Goal: Transaction & Acquisition: Purchase product/service

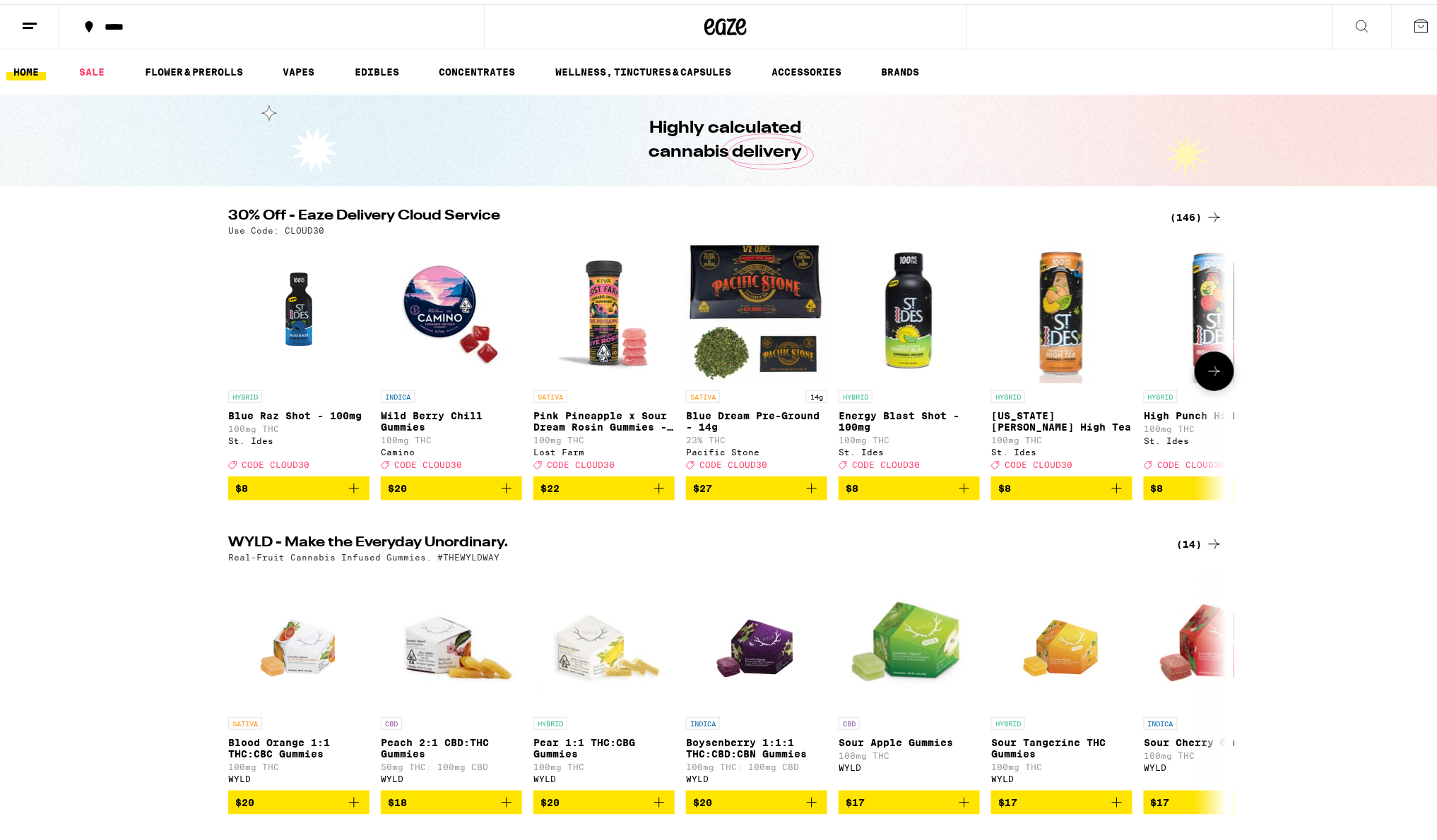
click at [1205, 371] on icon at bounding box center [1213, 366] width 17 height 17
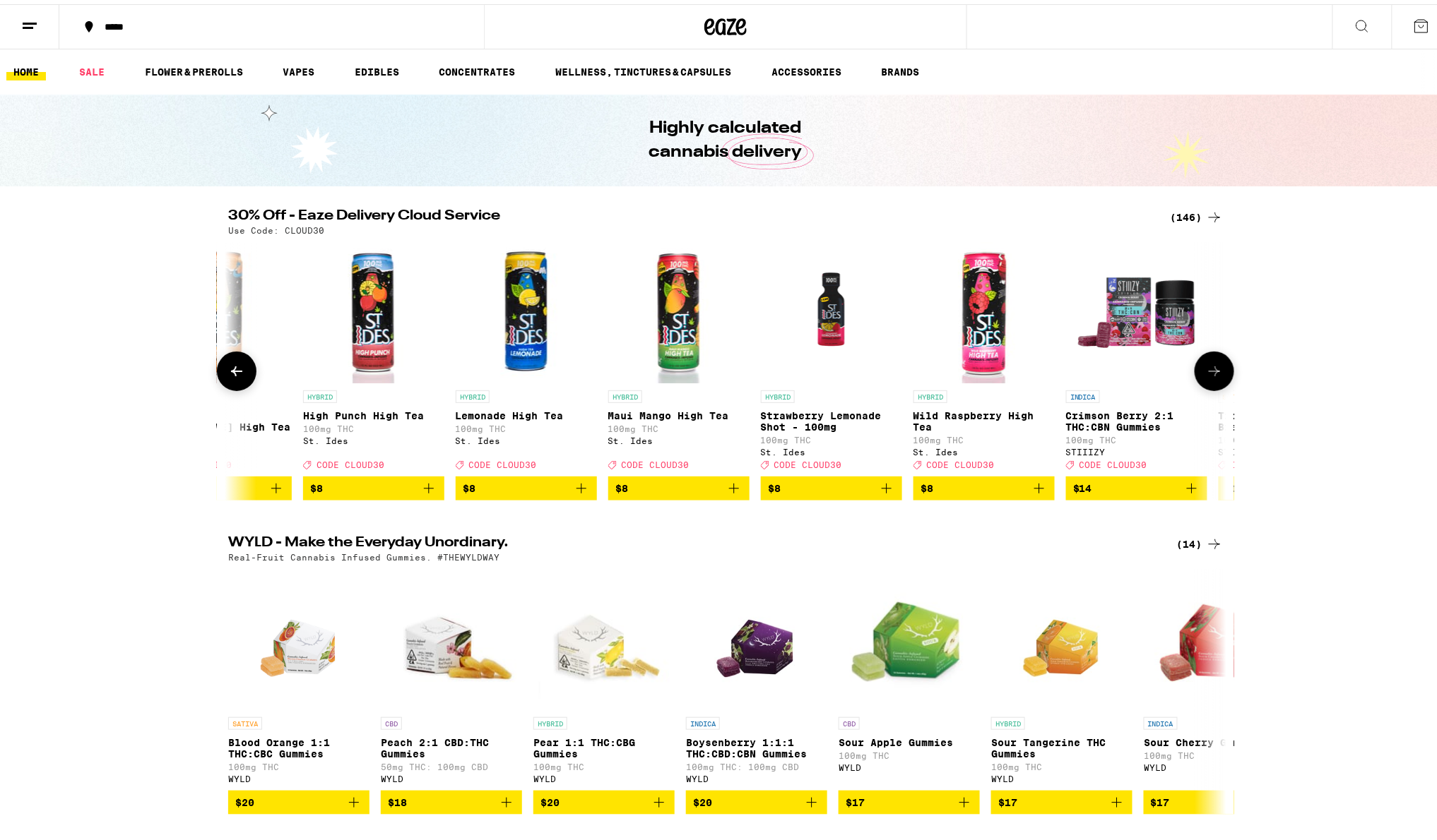
click at [1205, 371] on icon at bounding box center [1213, 366] width 17 height 17
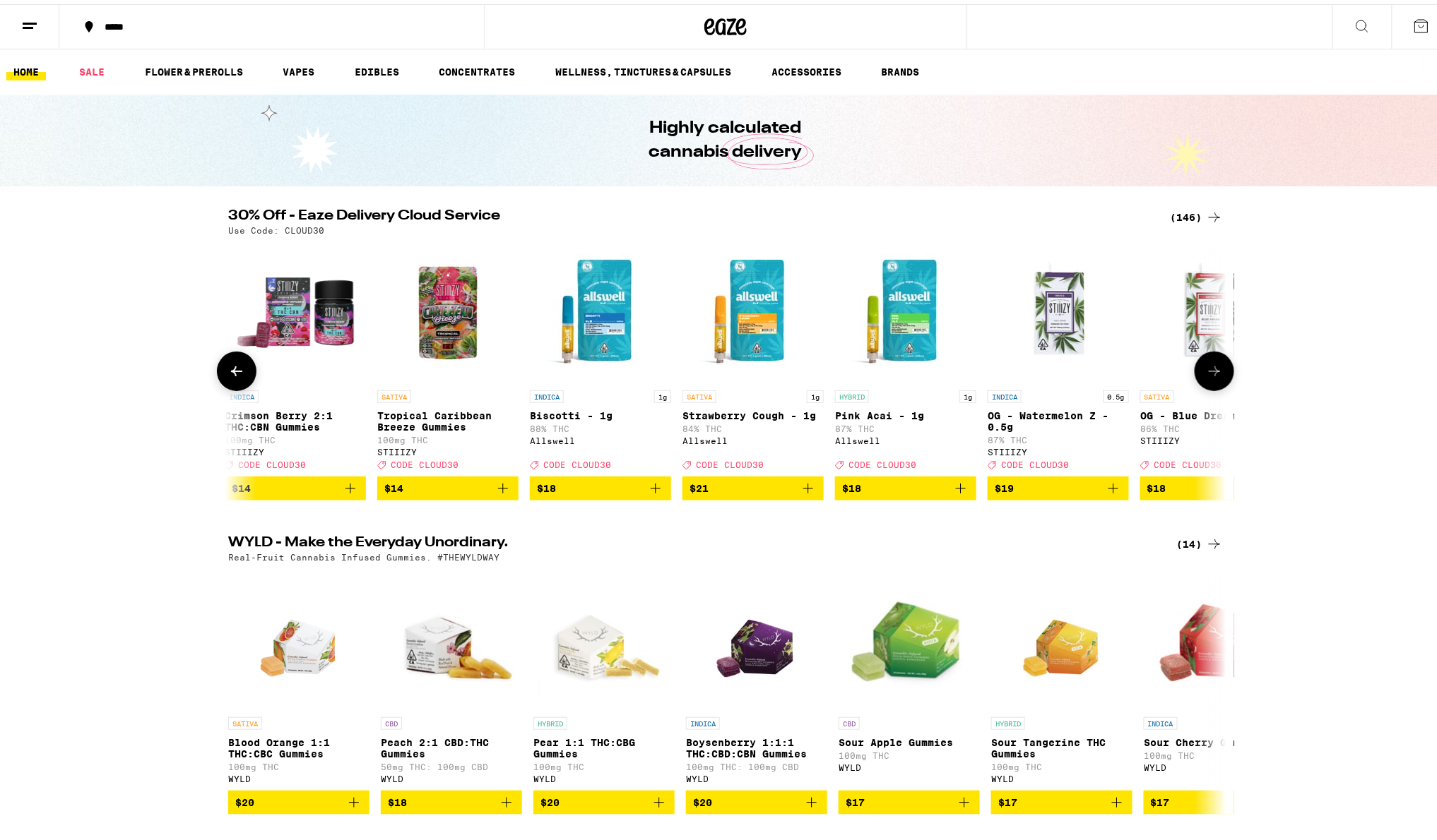
click at [1205, 371] on icon at bounding box center [1213, 366] width 17 height 17
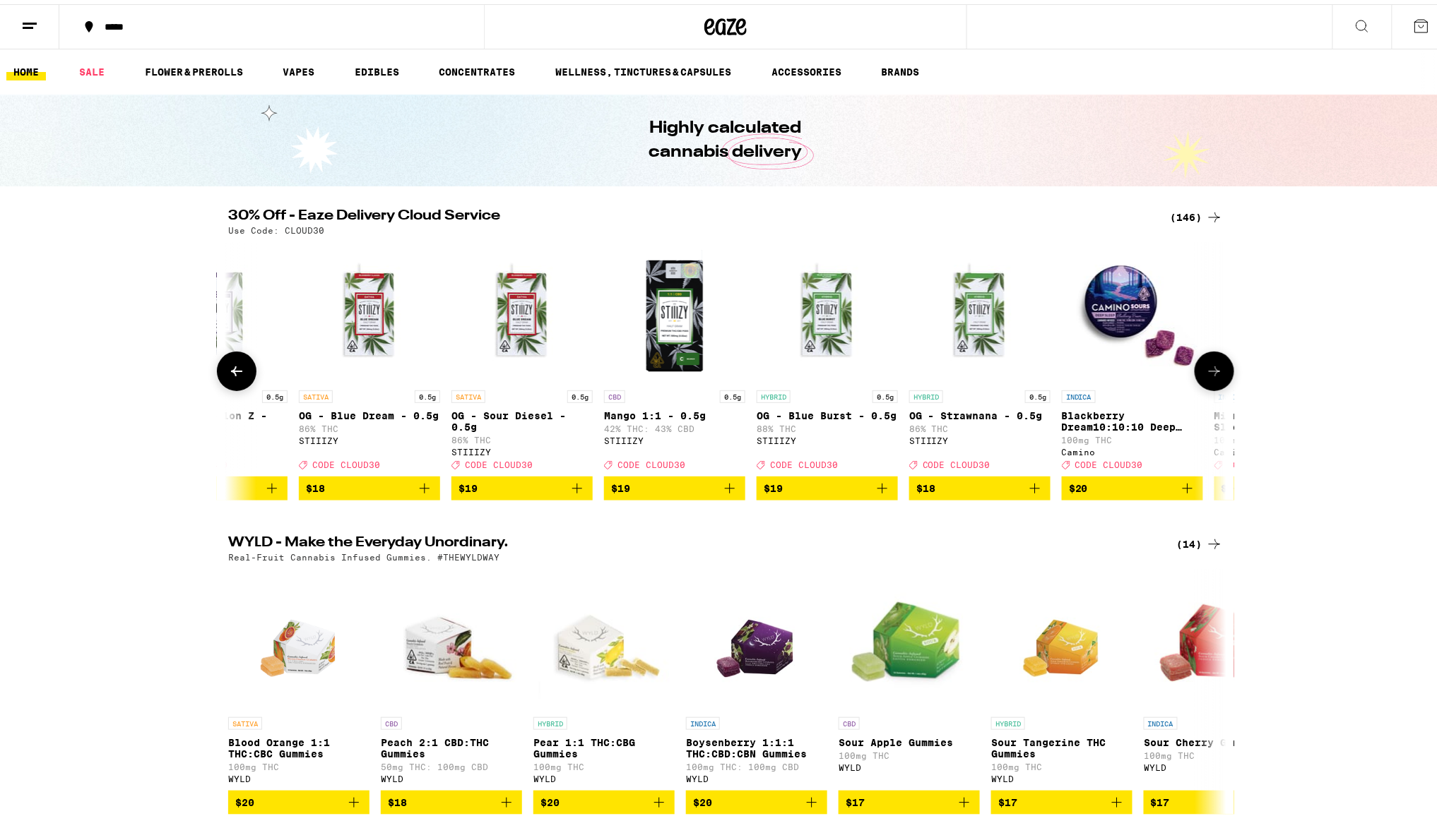
click at [1205, 371] on icon at bounding box center [1213, 366] width 17 height 17
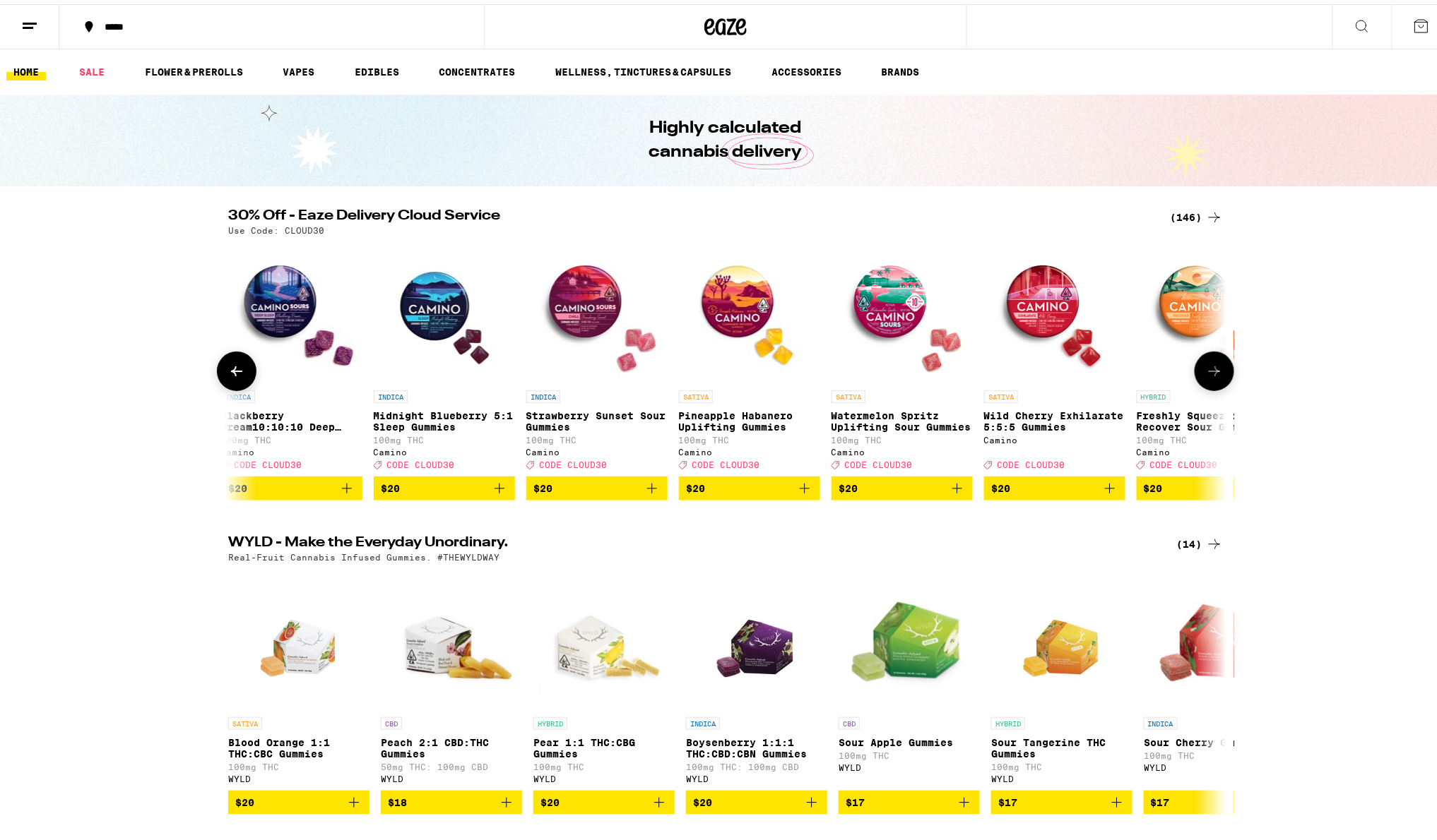
click at [1205, 371] on icon at bounding box center [1213, 366] width 17 height 17
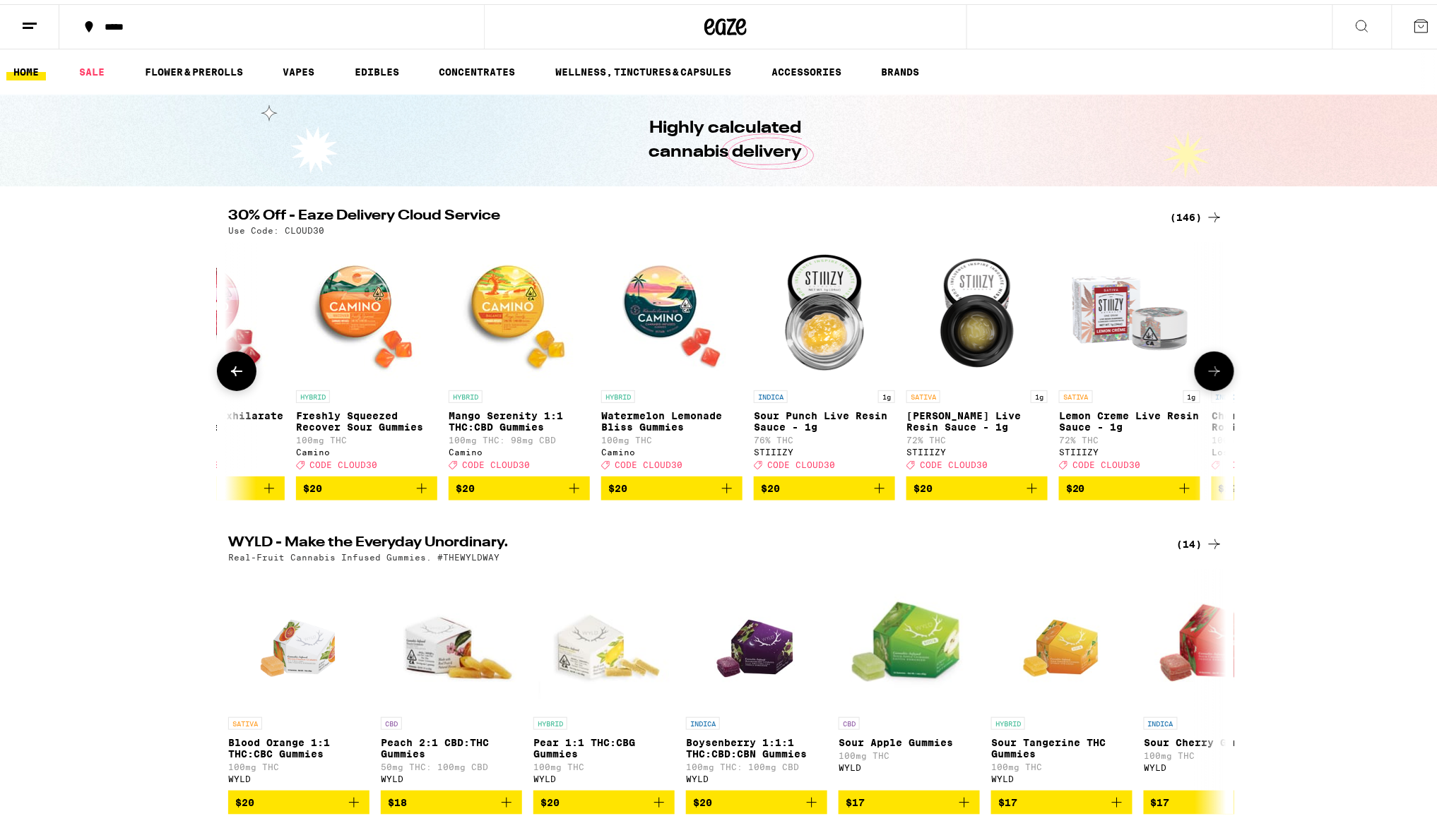
click at [1205, 371] on icon at bounding box center [1213, 366] width 17 height 17
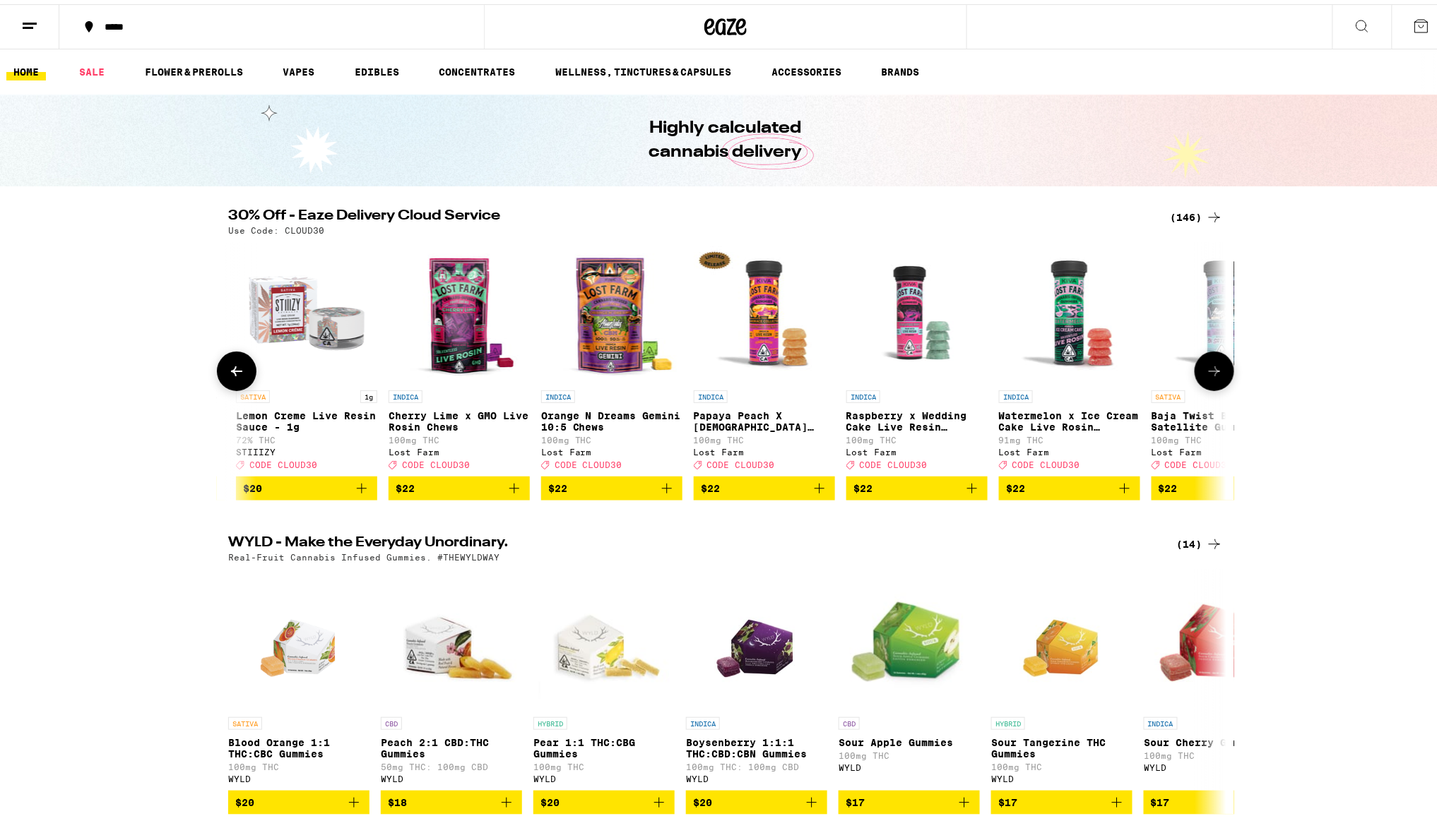
click at [1205, 371] on icon at bounding box center [1213, 366] width 17 height 17
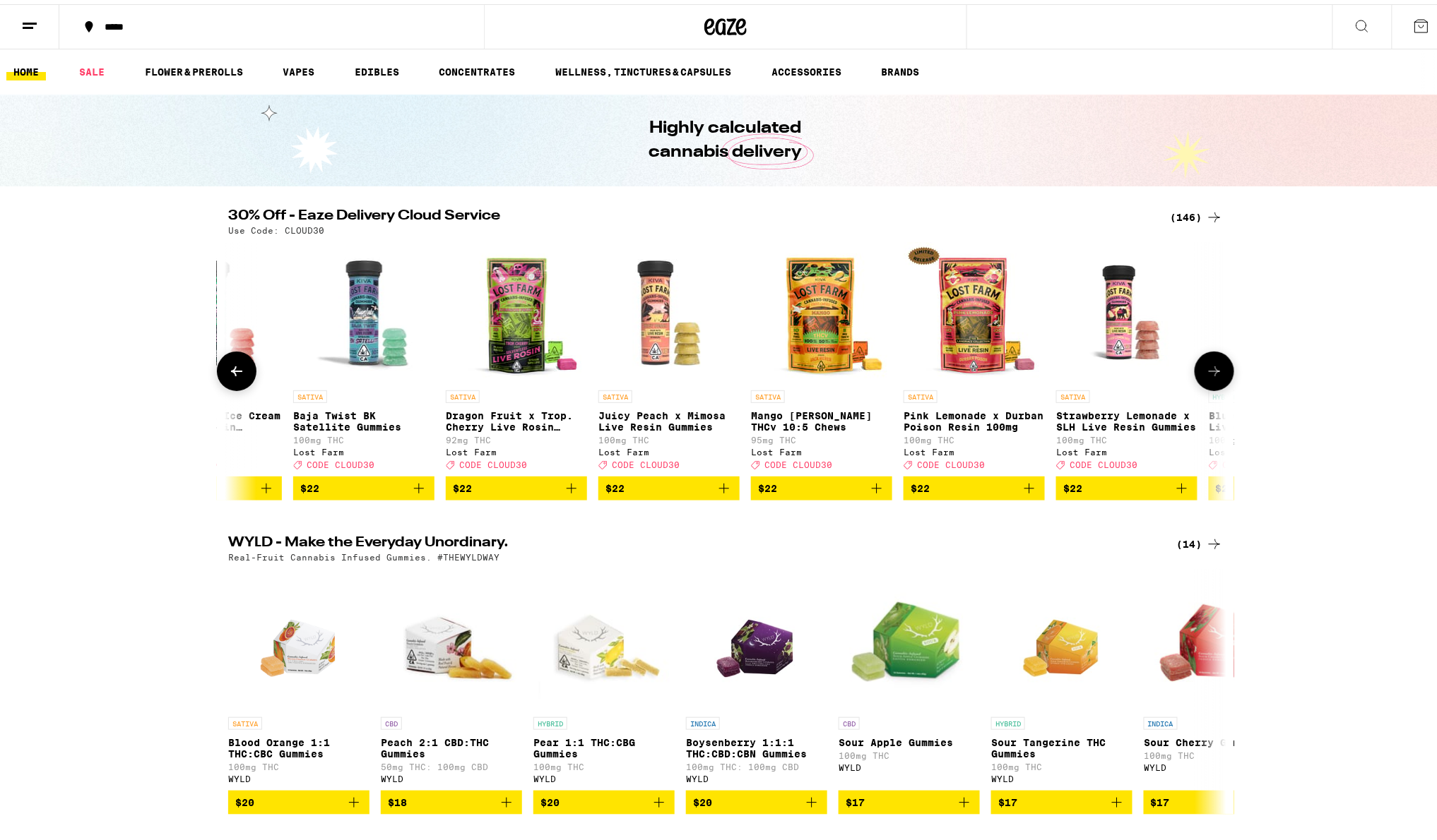
click at [1205, 371] on icon at bounding box center [1213, 366] width 17 height 17
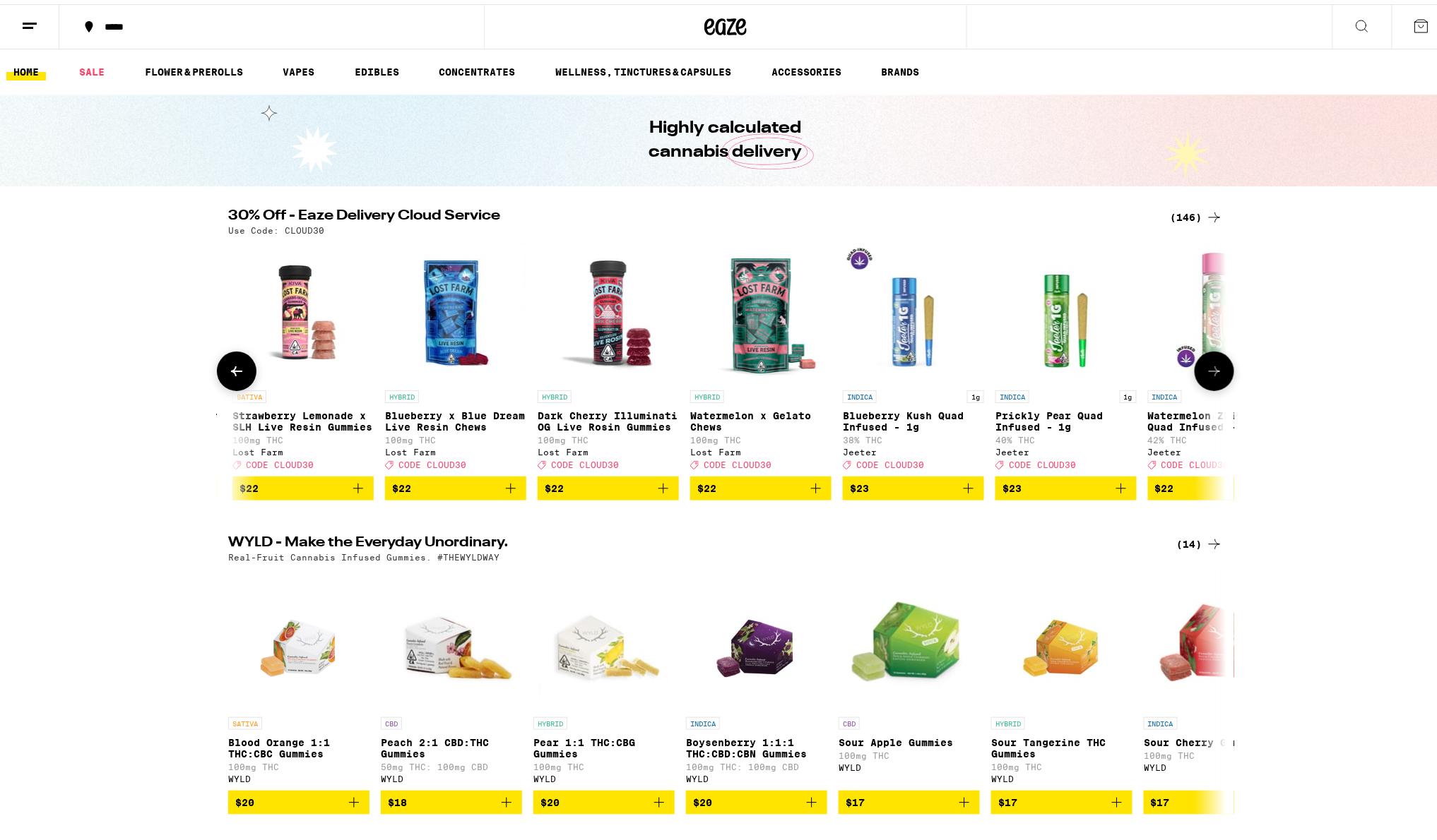
click at [1205, 371] on icon at bounding box center [1213, 366] width 17 height 17
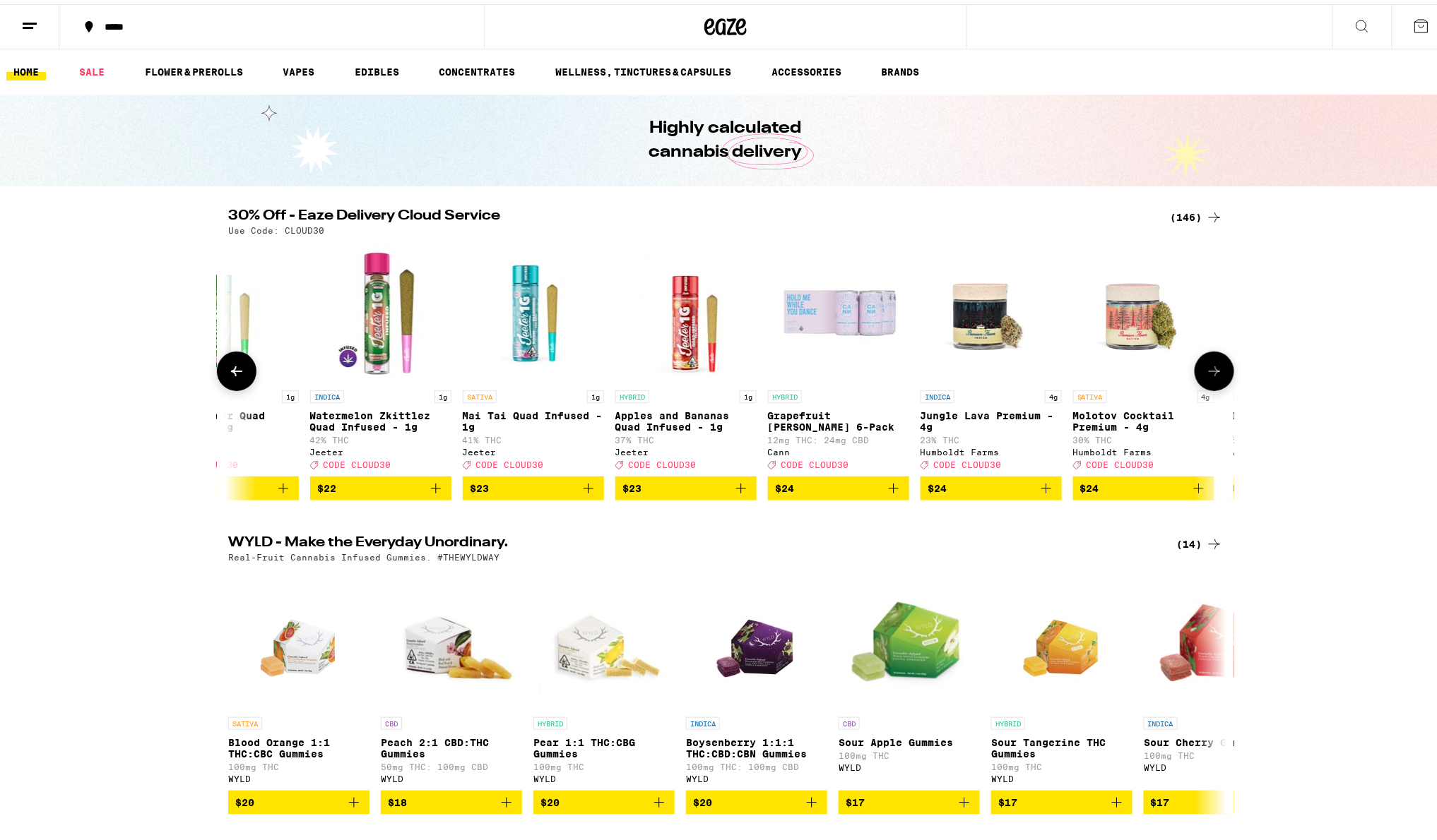
click at [1205, 371] on icon at bounding box center [1213, 366] width 17 height 17
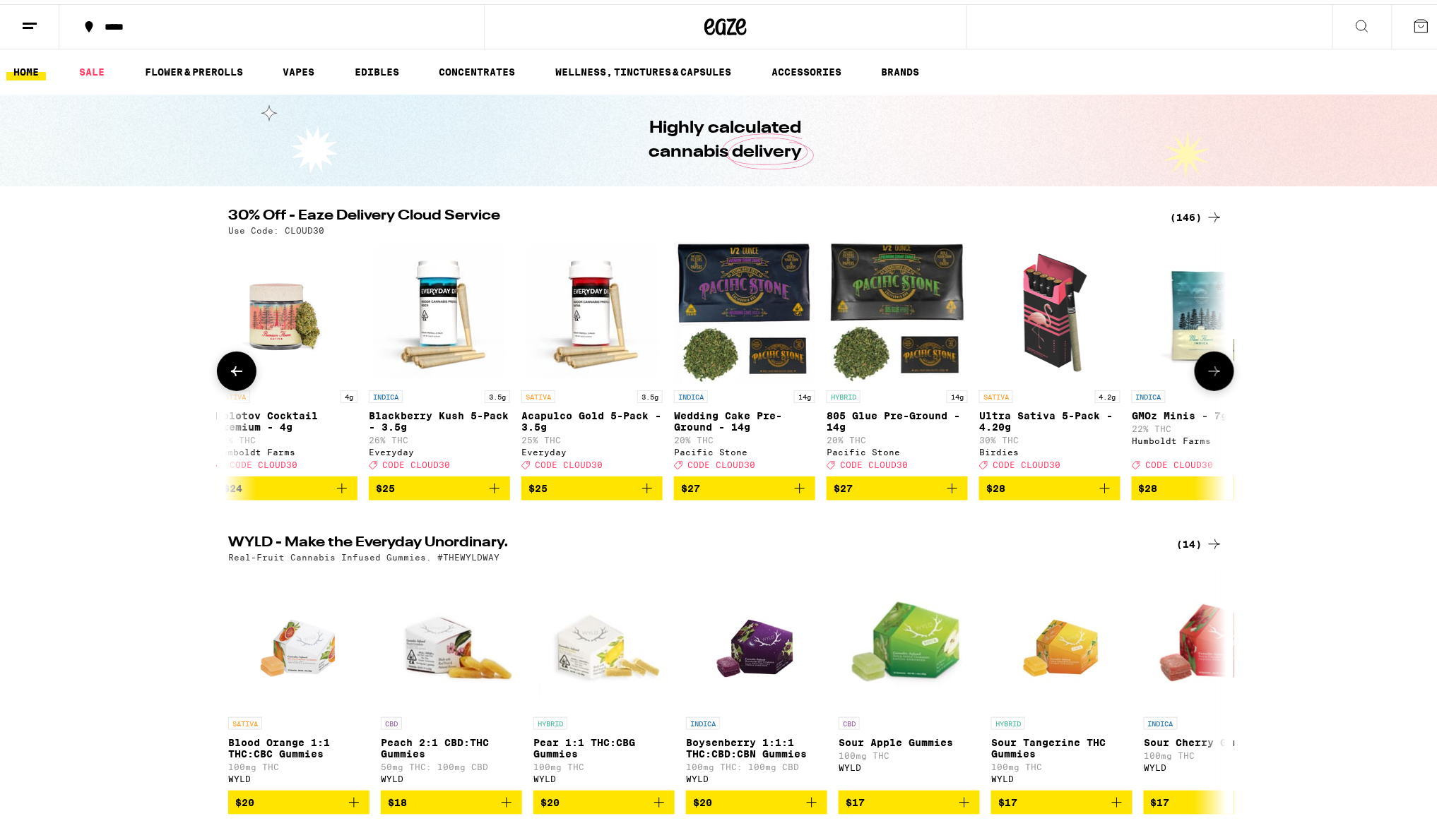
click at [1205, 371] on icon at bounding box center [1213, 366] width 17 height 17
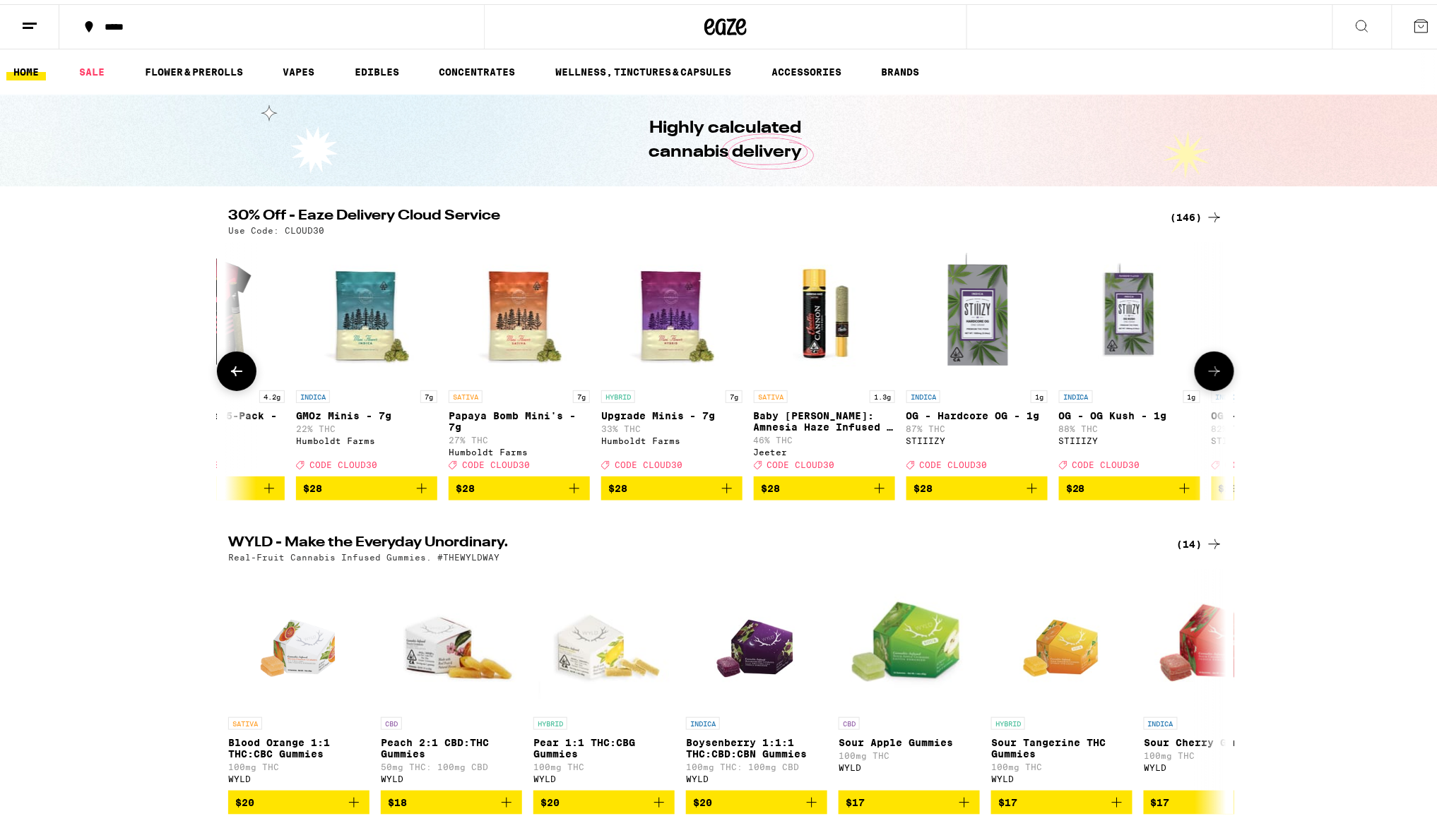
click at [1205, 371] on icon at bounding box center [1213, 366] width 17 height 17
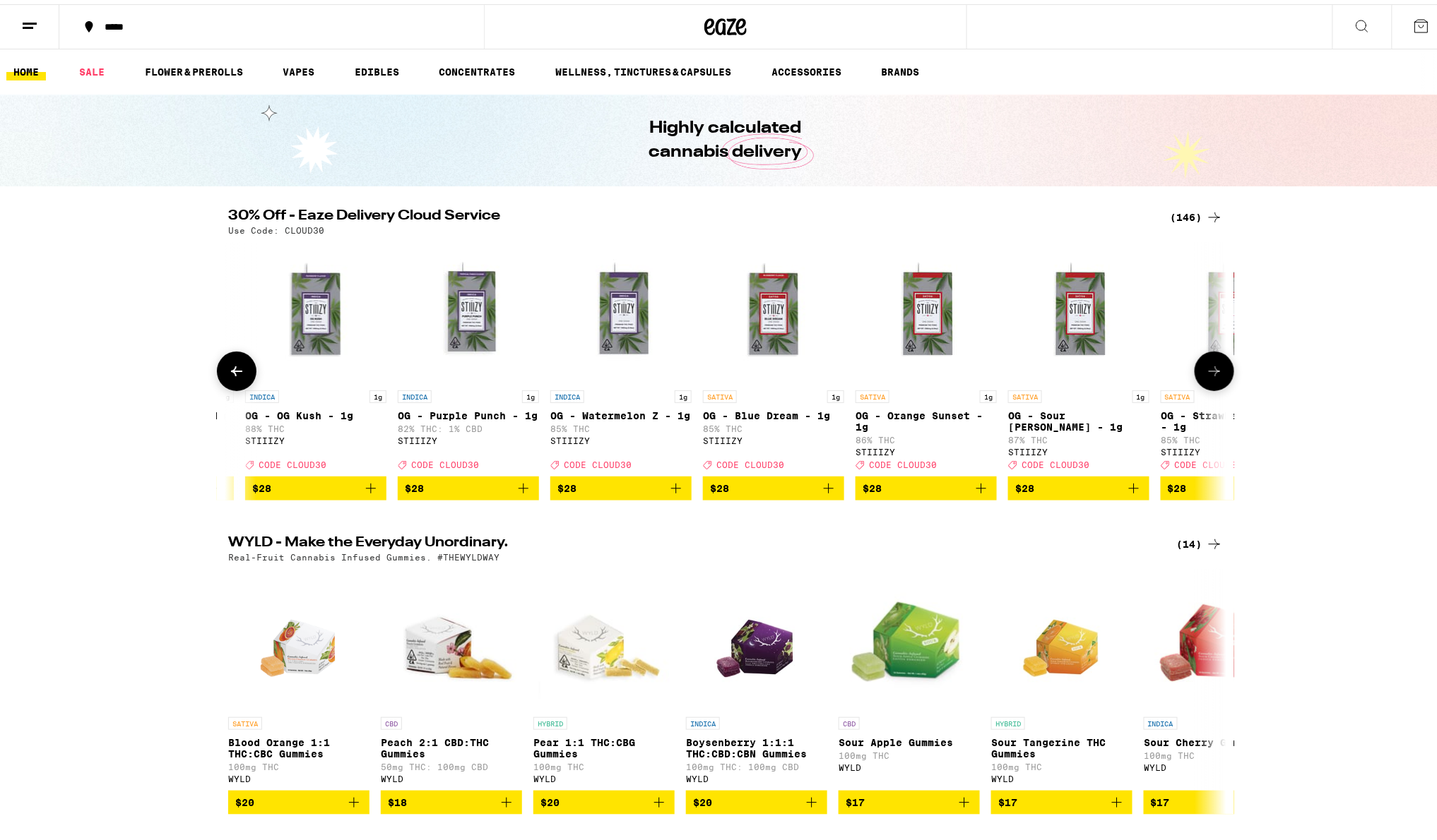
scroll to position [0, 10084]
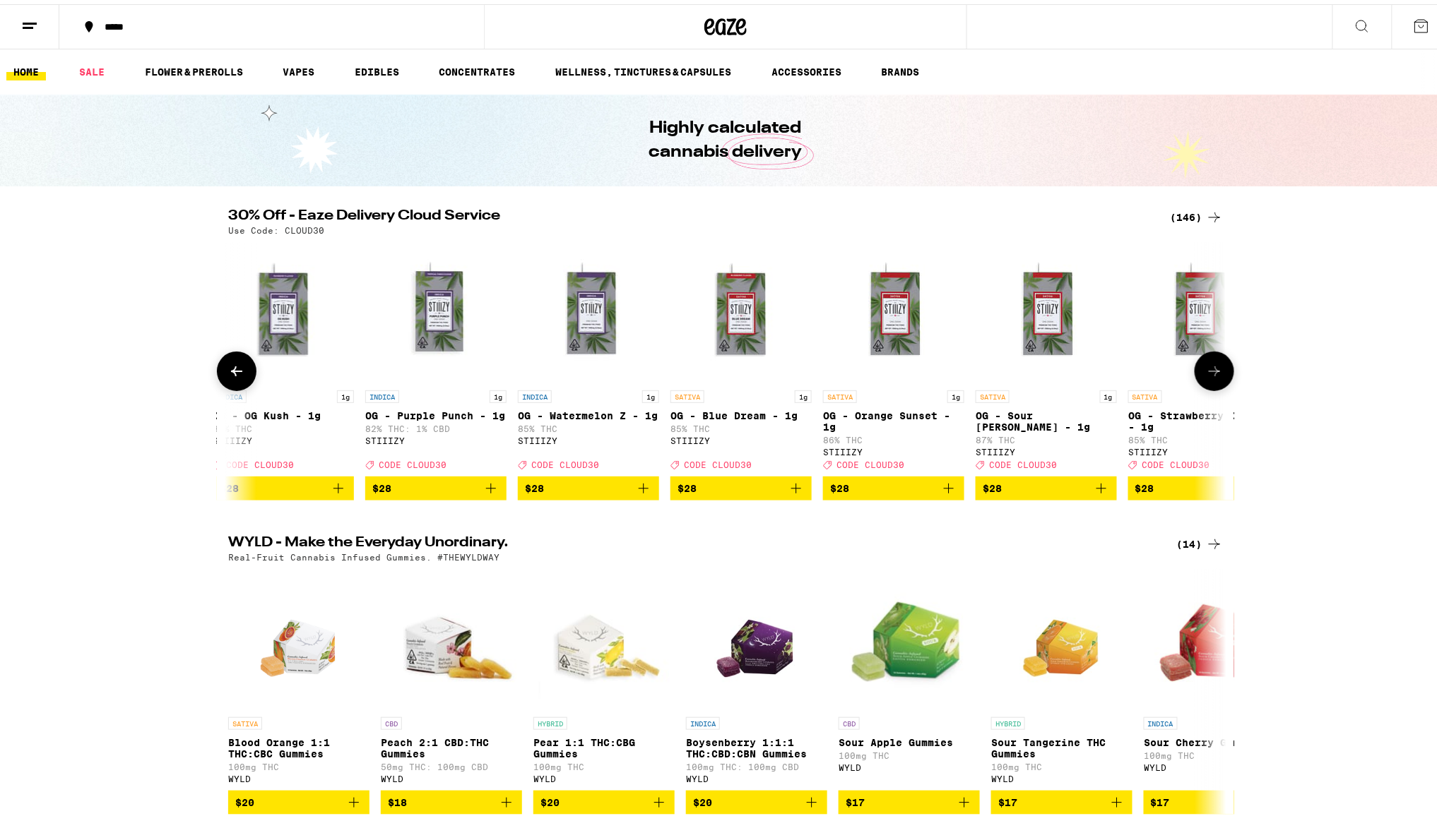
click at [228, 372] on icon at bounding box center [237, 366] width 17 height 17
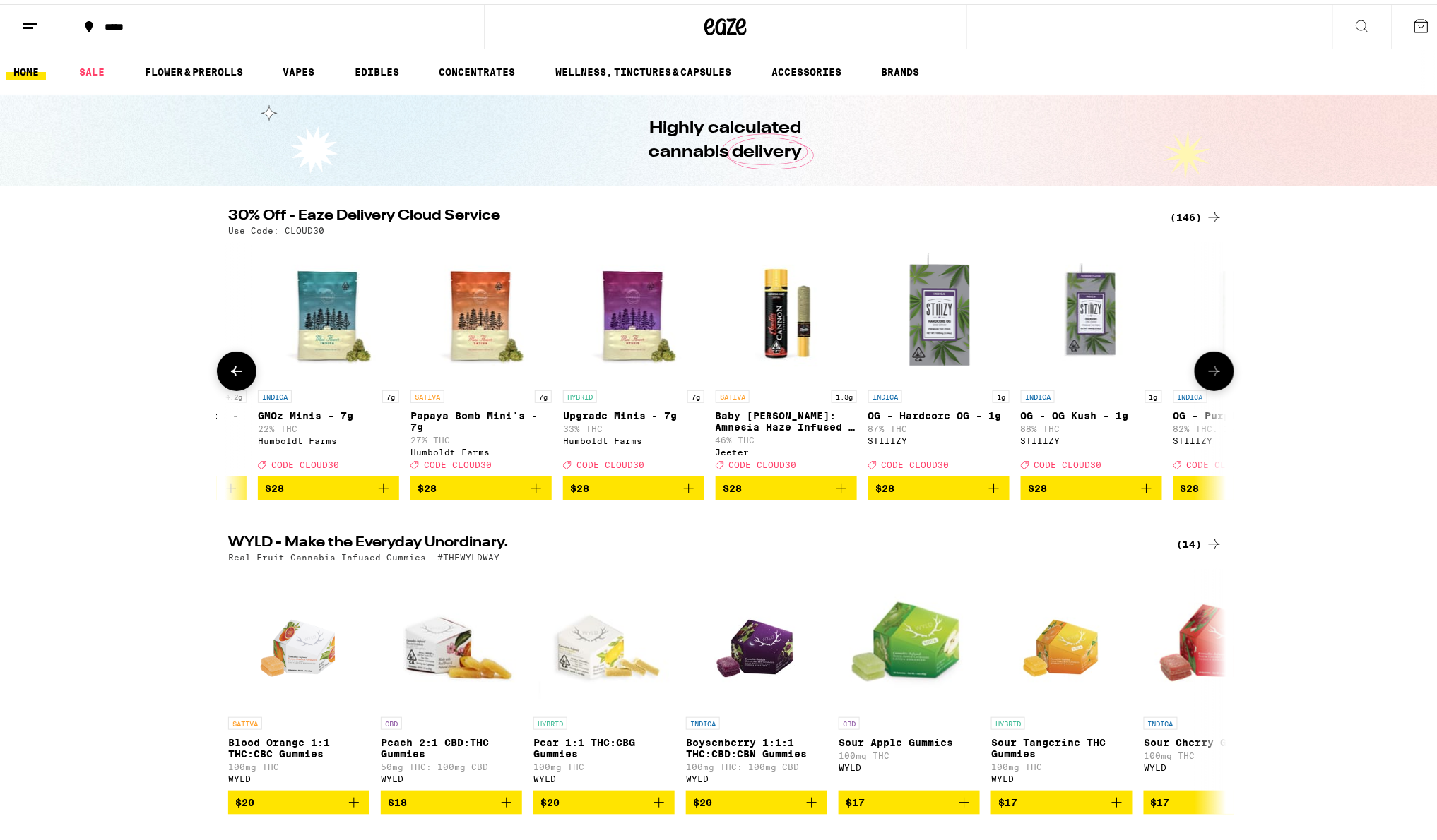
scroll to position [0, 9245]
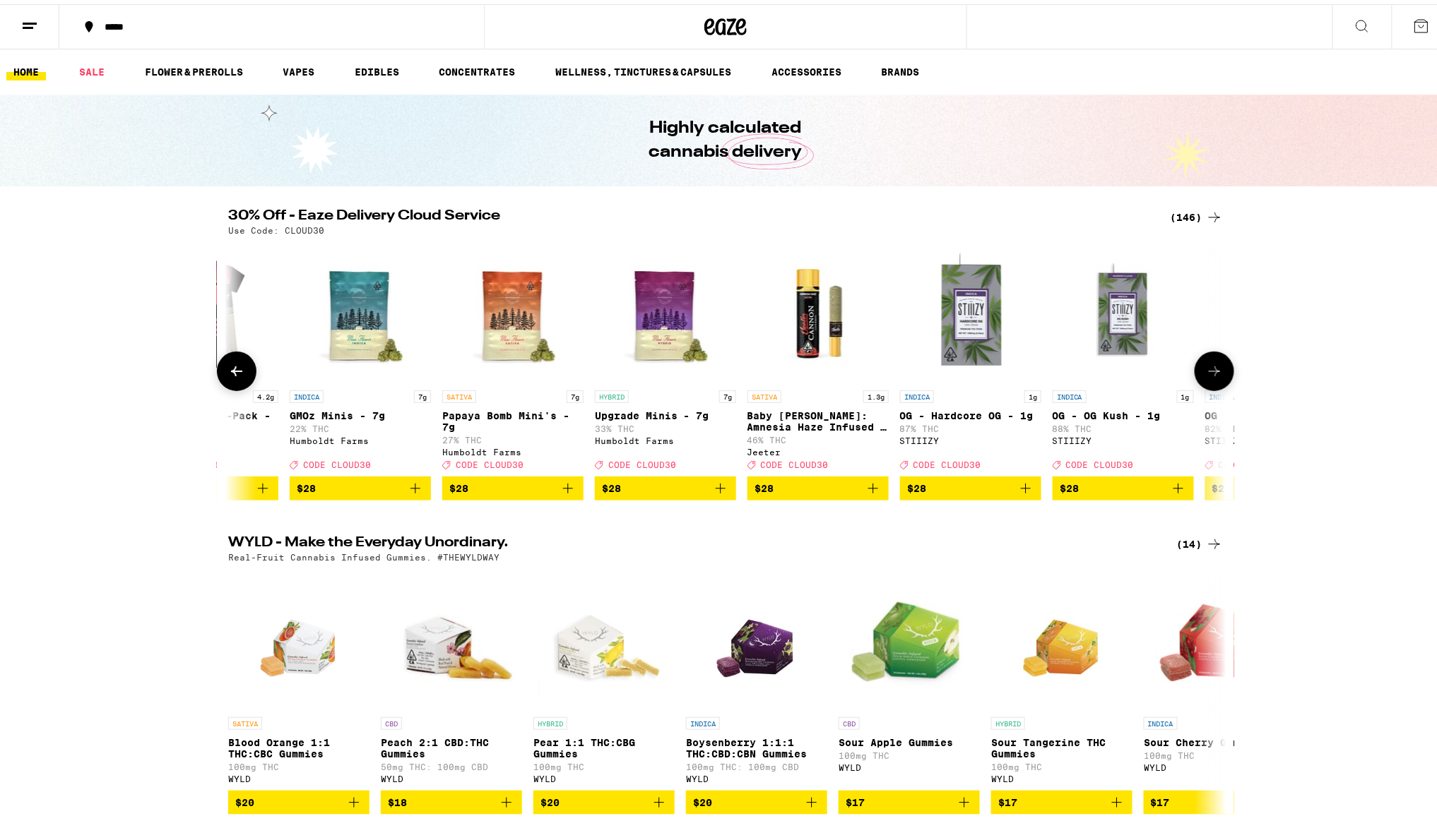
click at [240, 383] on button at bounding box center [237, 367] width 40 height 40
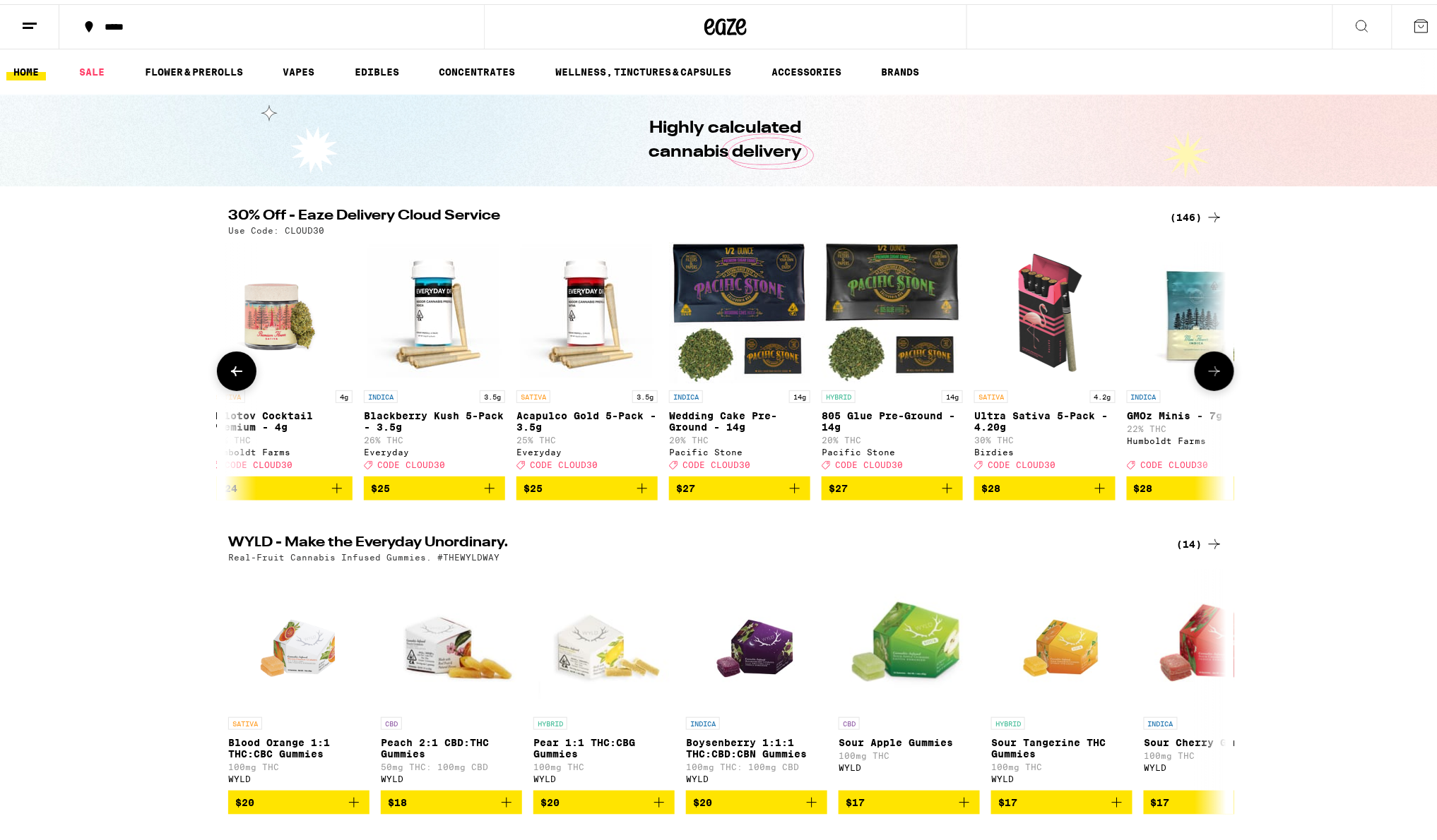
scroll to position [0, 8405]
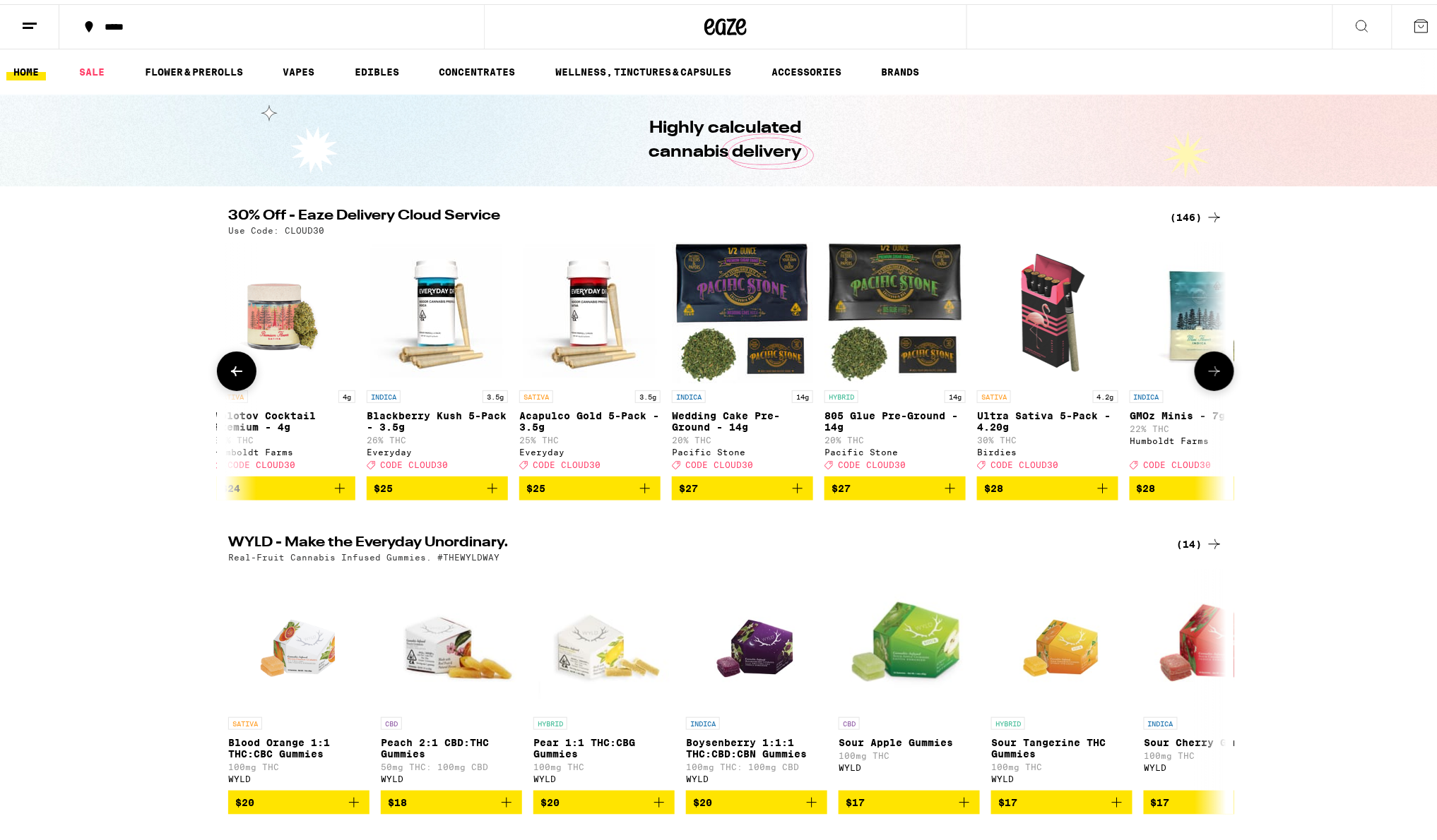
click at [1216, 369] on icon at bounding box center [1213, 366] width 17 height 17
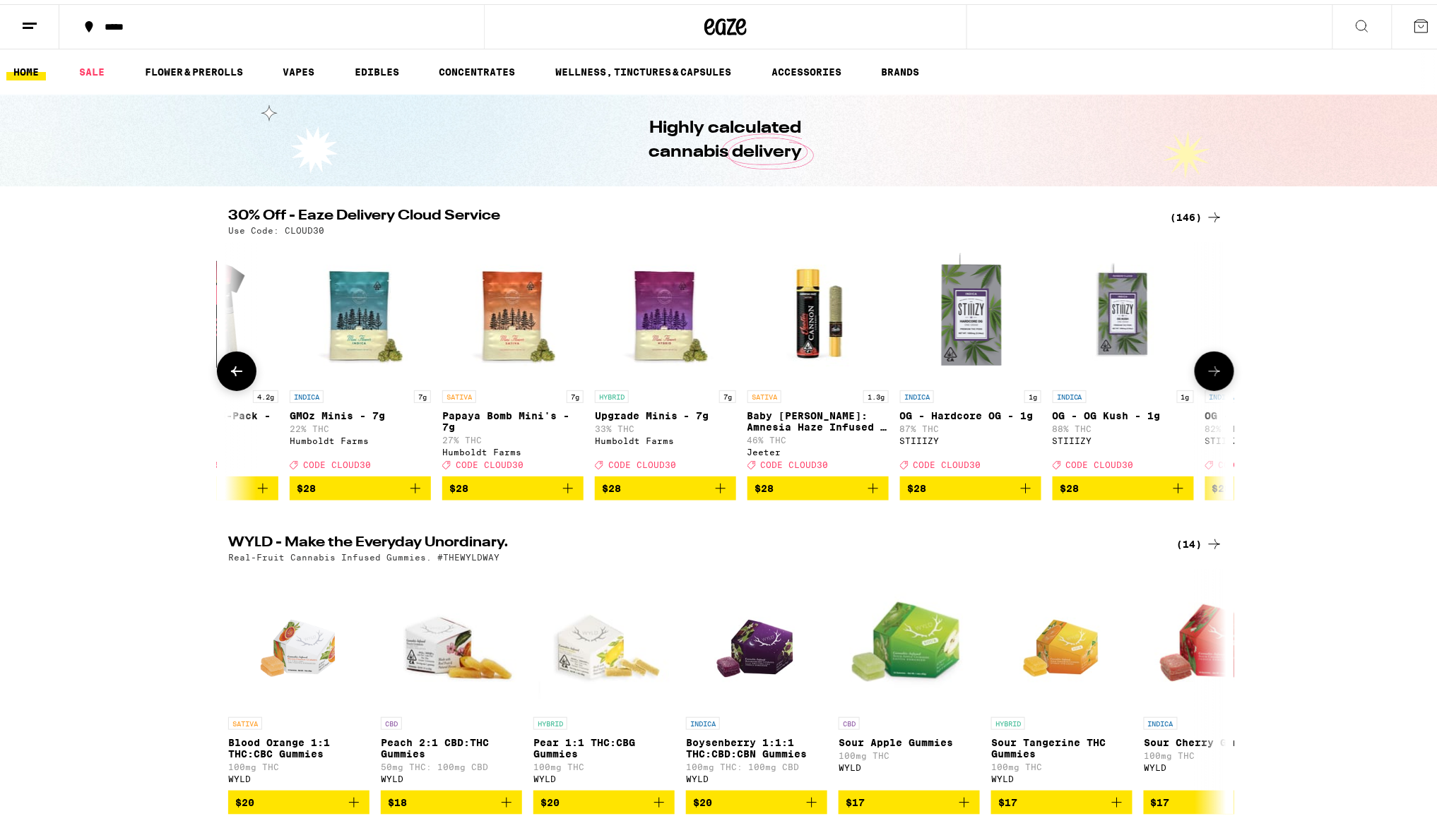
click at [1216, 369] on icon at bounding box center [1213, 366] width 17 height 17
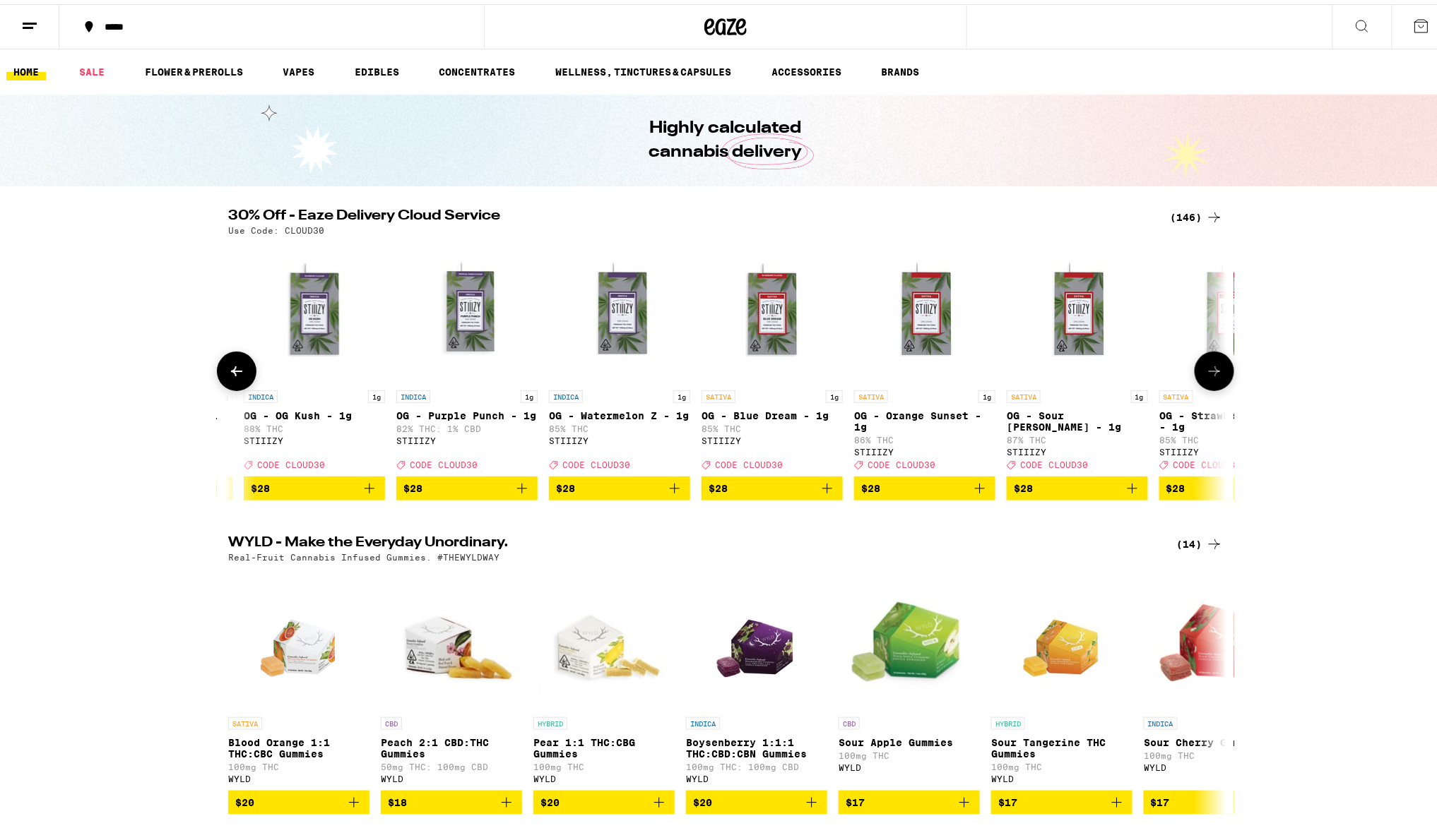
click at [1216, 369] on icon at bounding box center [1213, 366] width 17 height 17
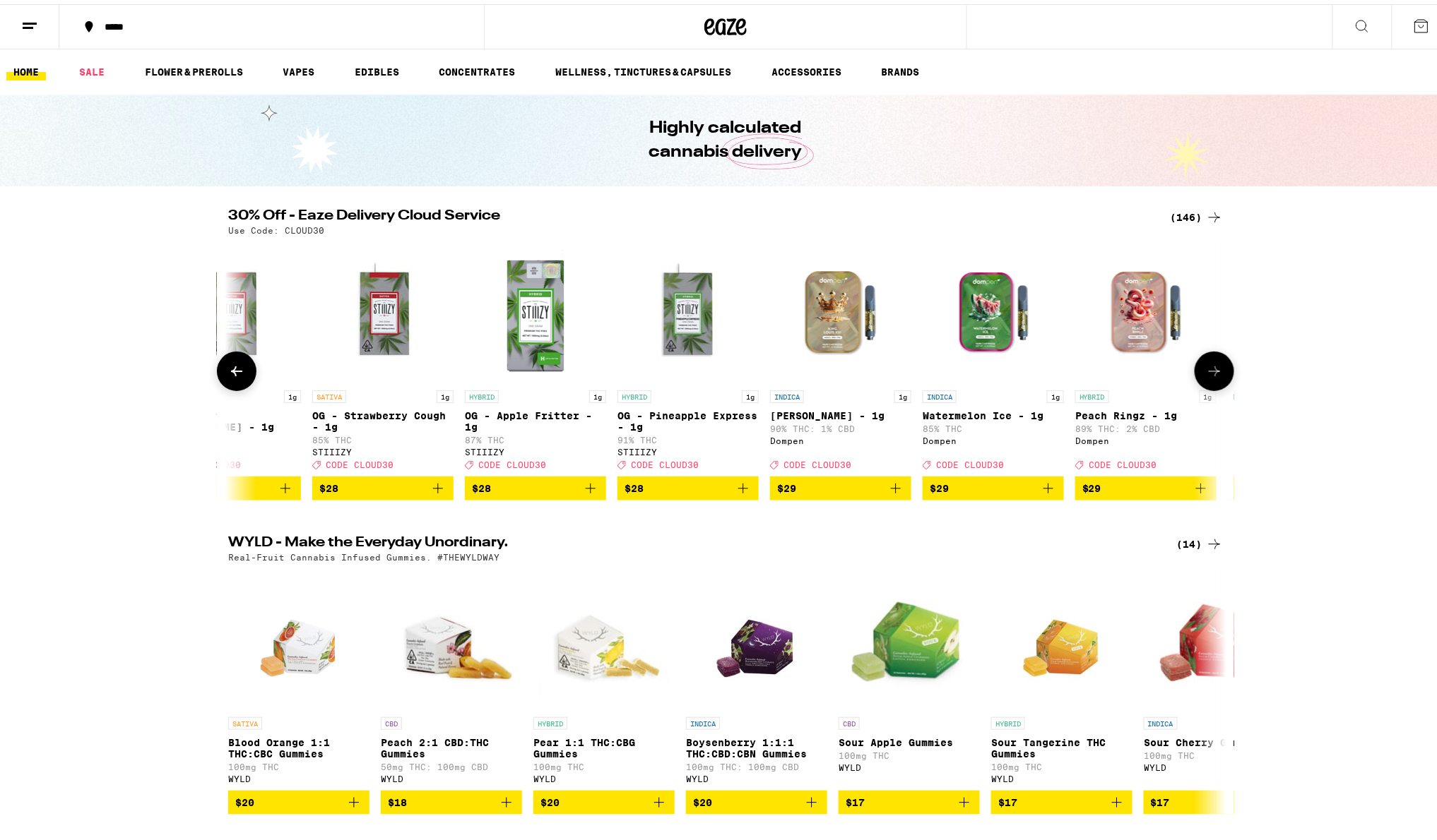
click at [1216, 369] on button at bounding box center [1213, 367] width 40 height 40
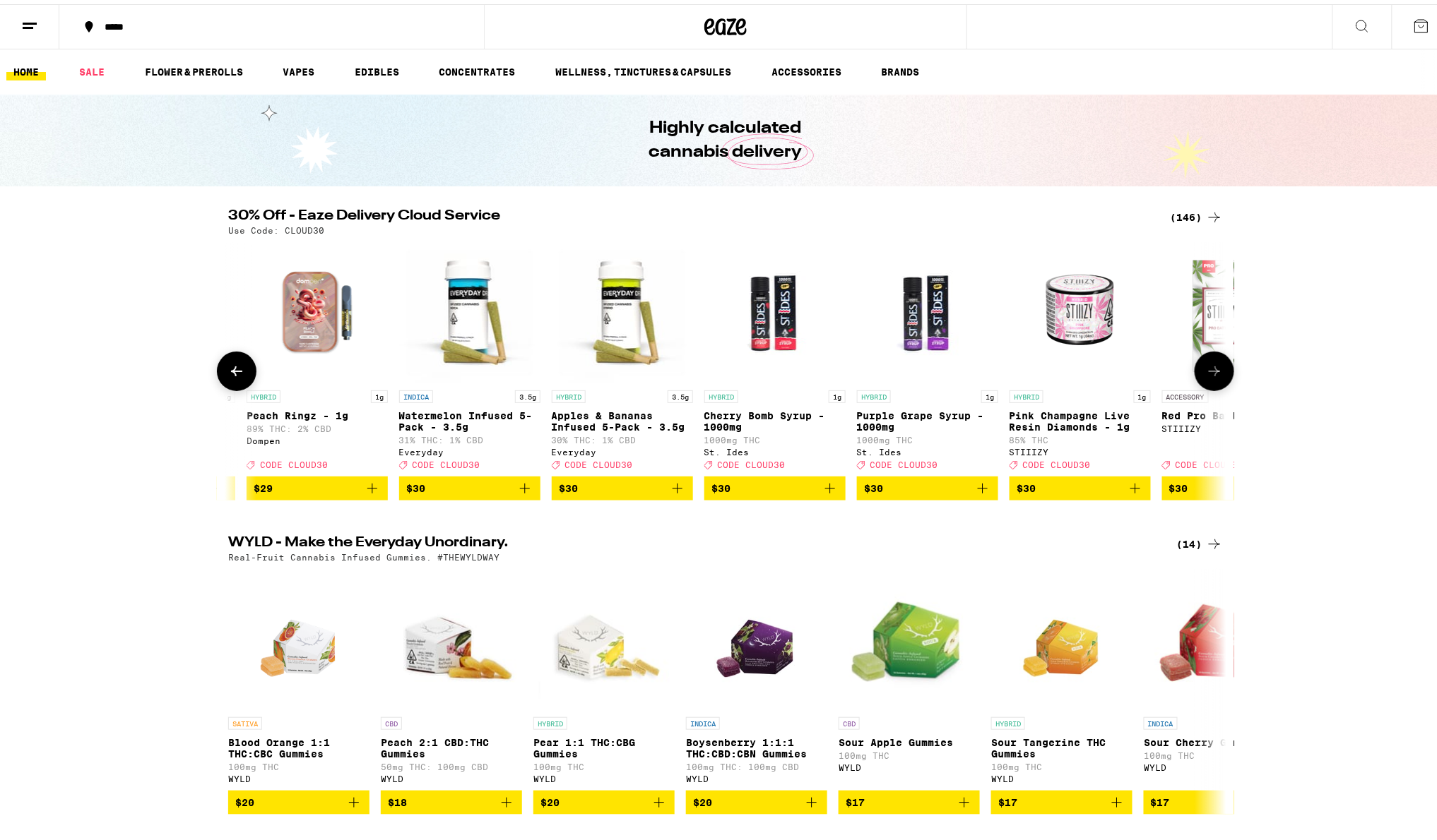
click at [1216, 369] on button at bounding box center [1213, 367] width 40 height 40
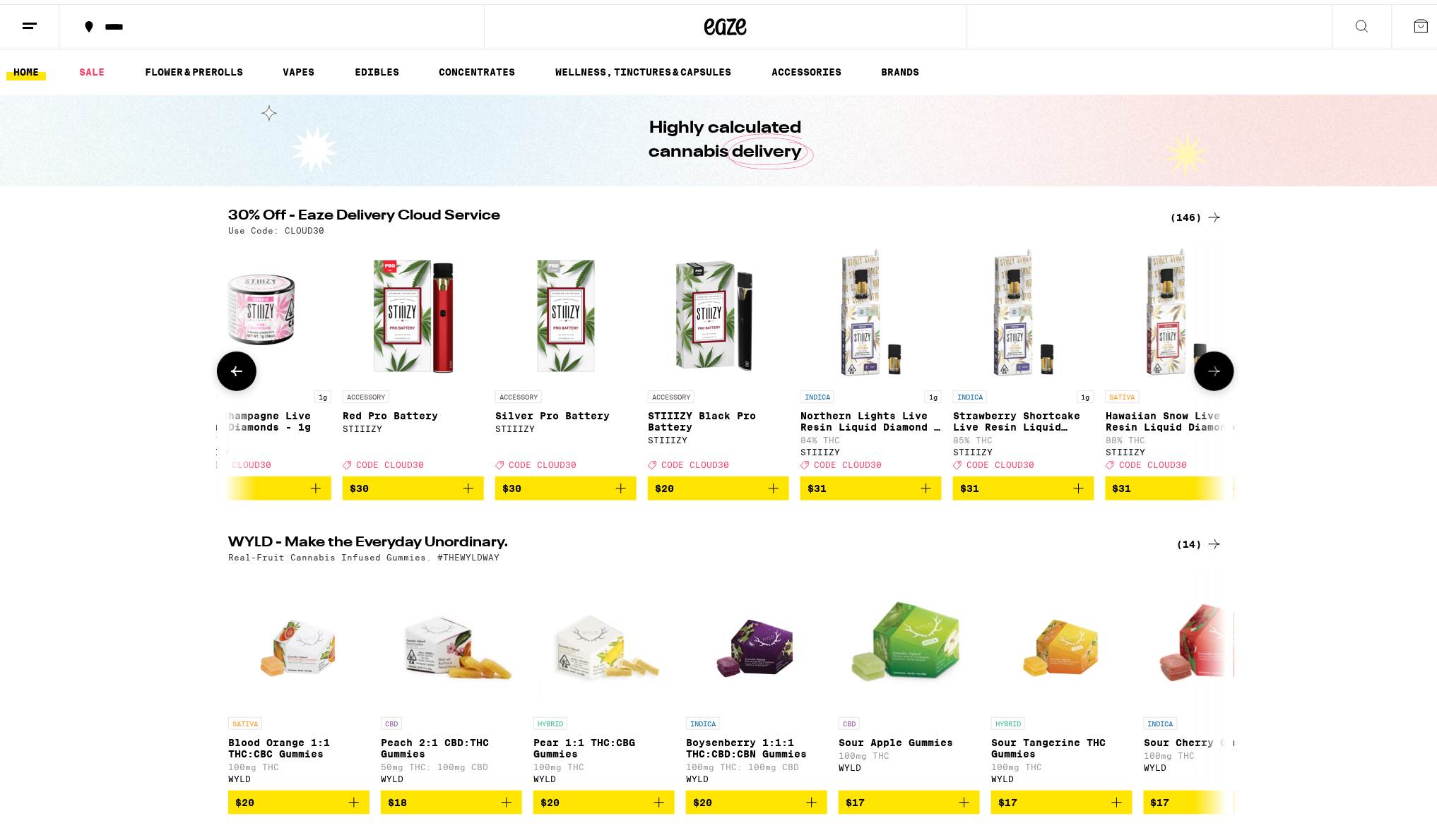
click at [1216, 369] on button at bounding box center [1213, 367] width 40 height 40
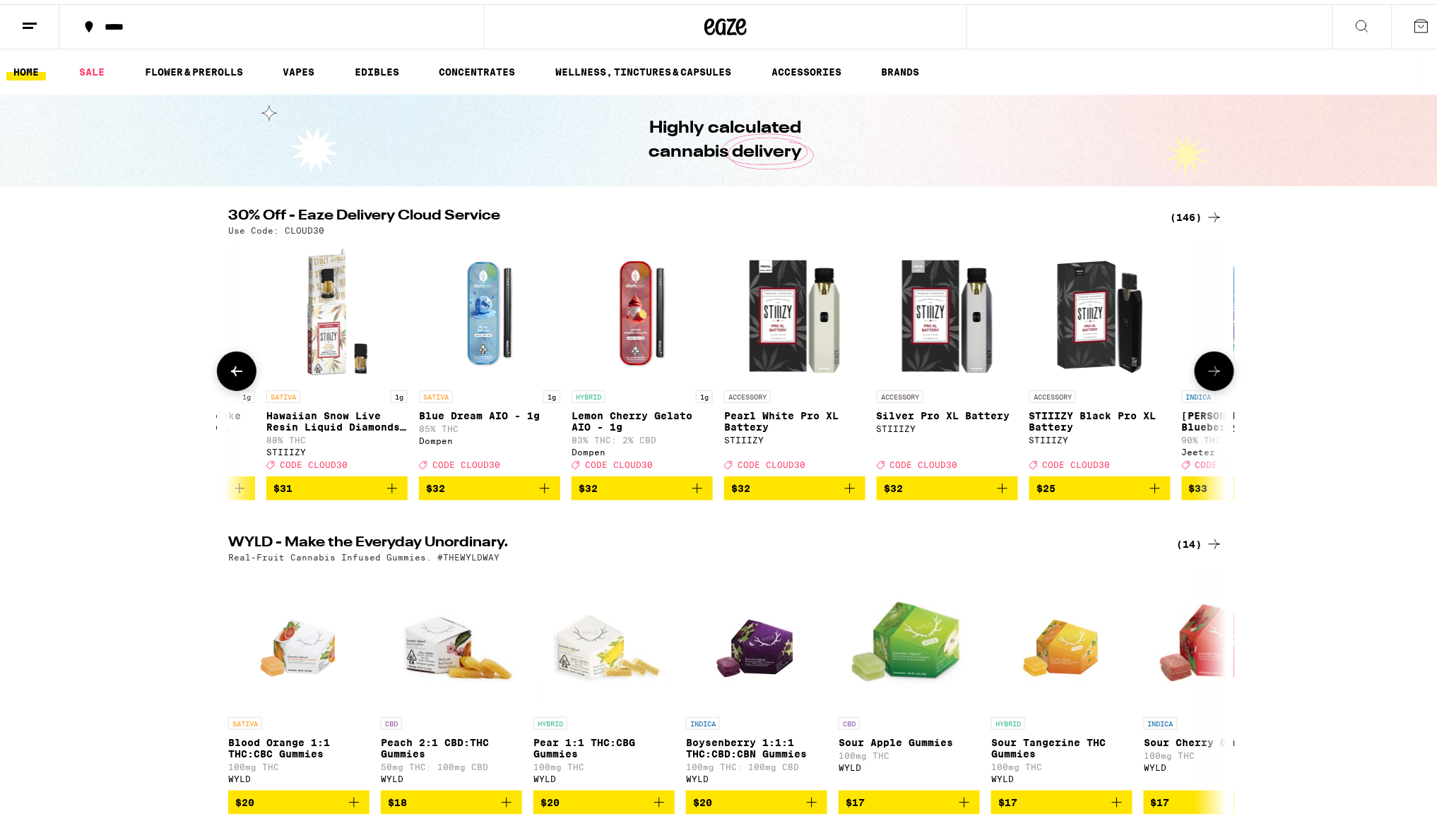
click at [1216, 369] on button at bounding box center [1213, 367] width 40 height 40
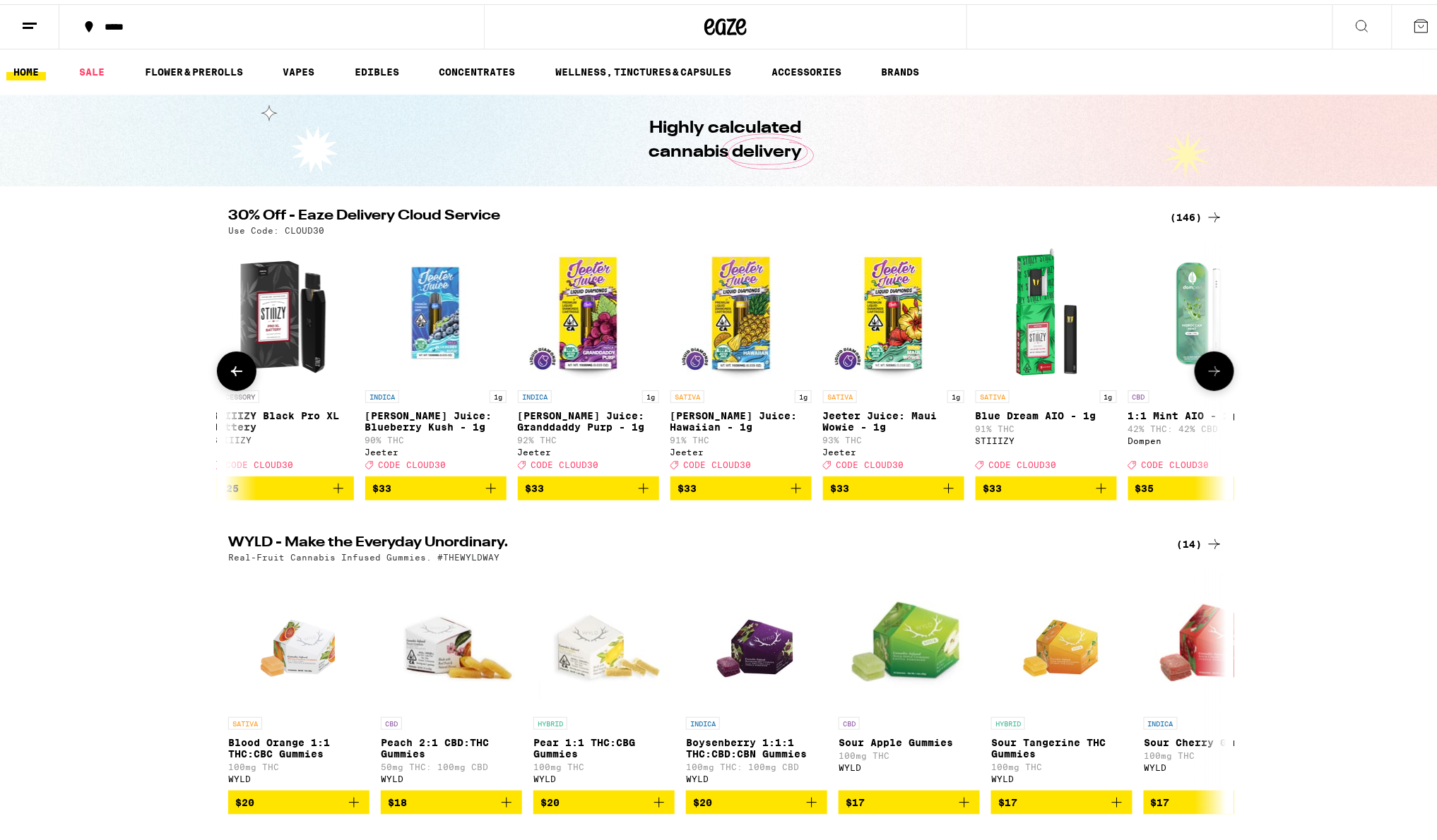
click at [1216, 367] on button at bounding box center [1213, 367] width 40 height 40
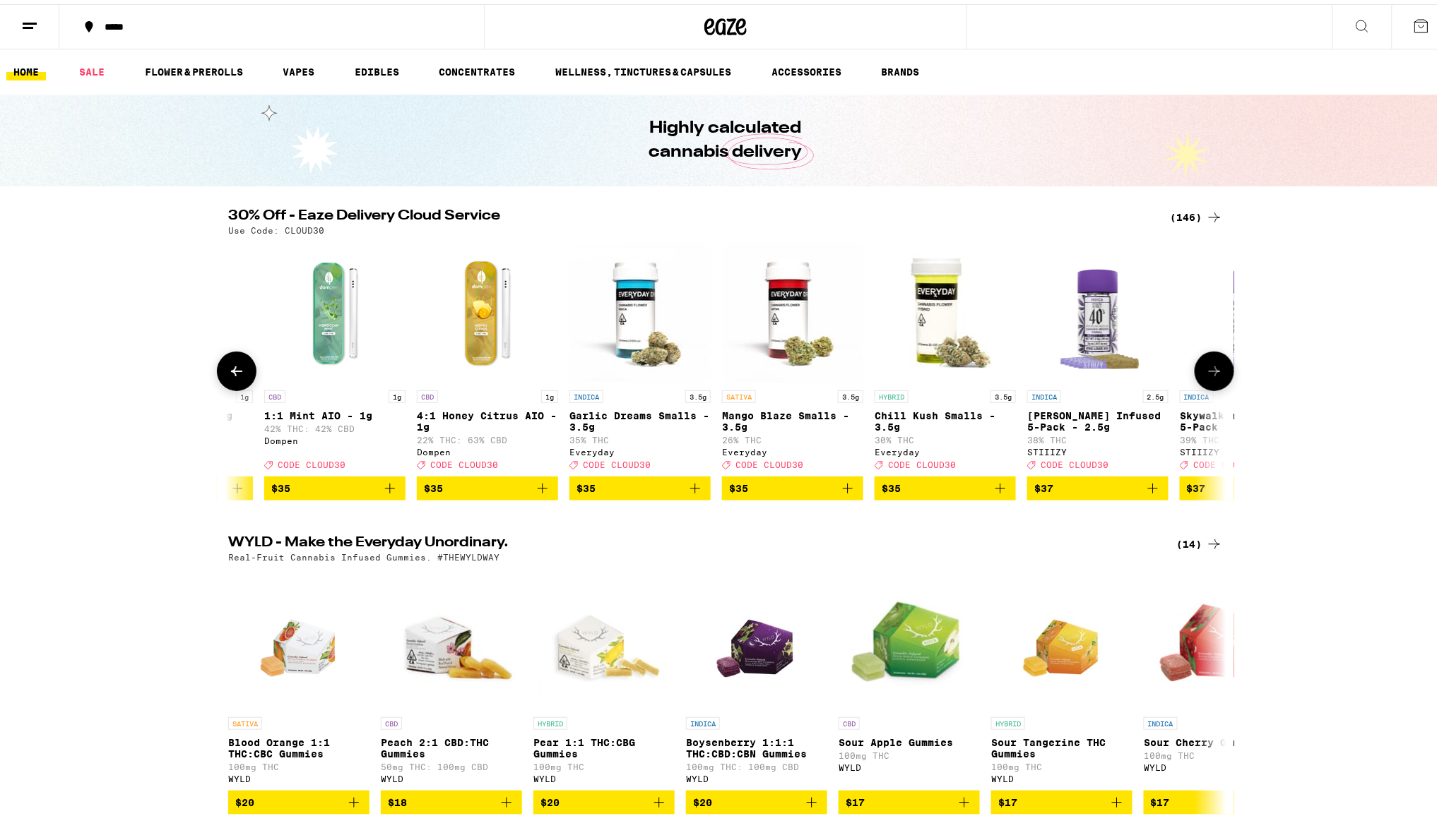
click at [1216, 367] on button at bounding box center [1213, 367] width 40 height 40
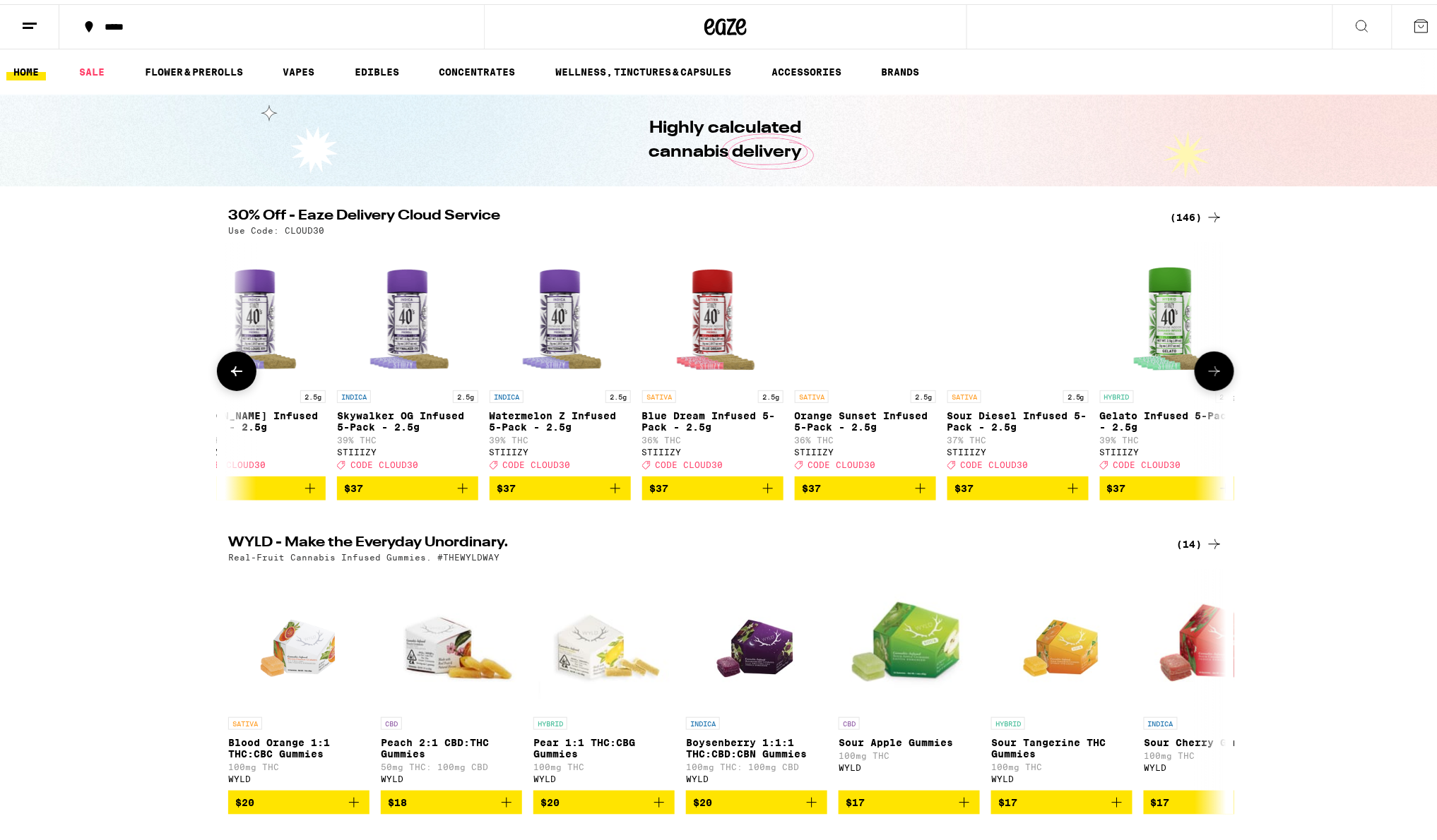
click at [1216, 367] on button at bounding box center [1213, 367] width 40 height 40
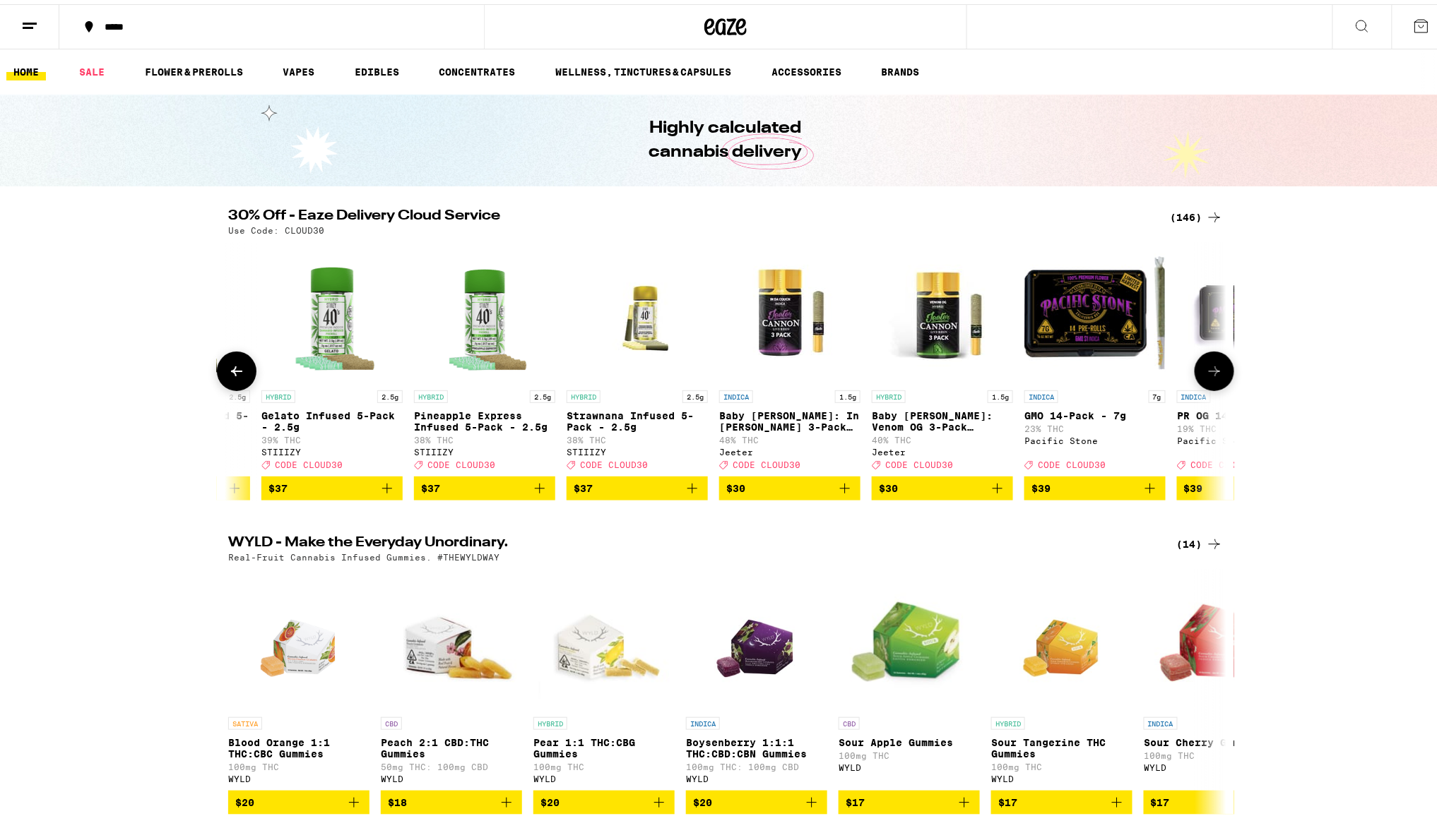
click at [1216, 367] on button at bounding box center [1213, 367] width 40 height 40
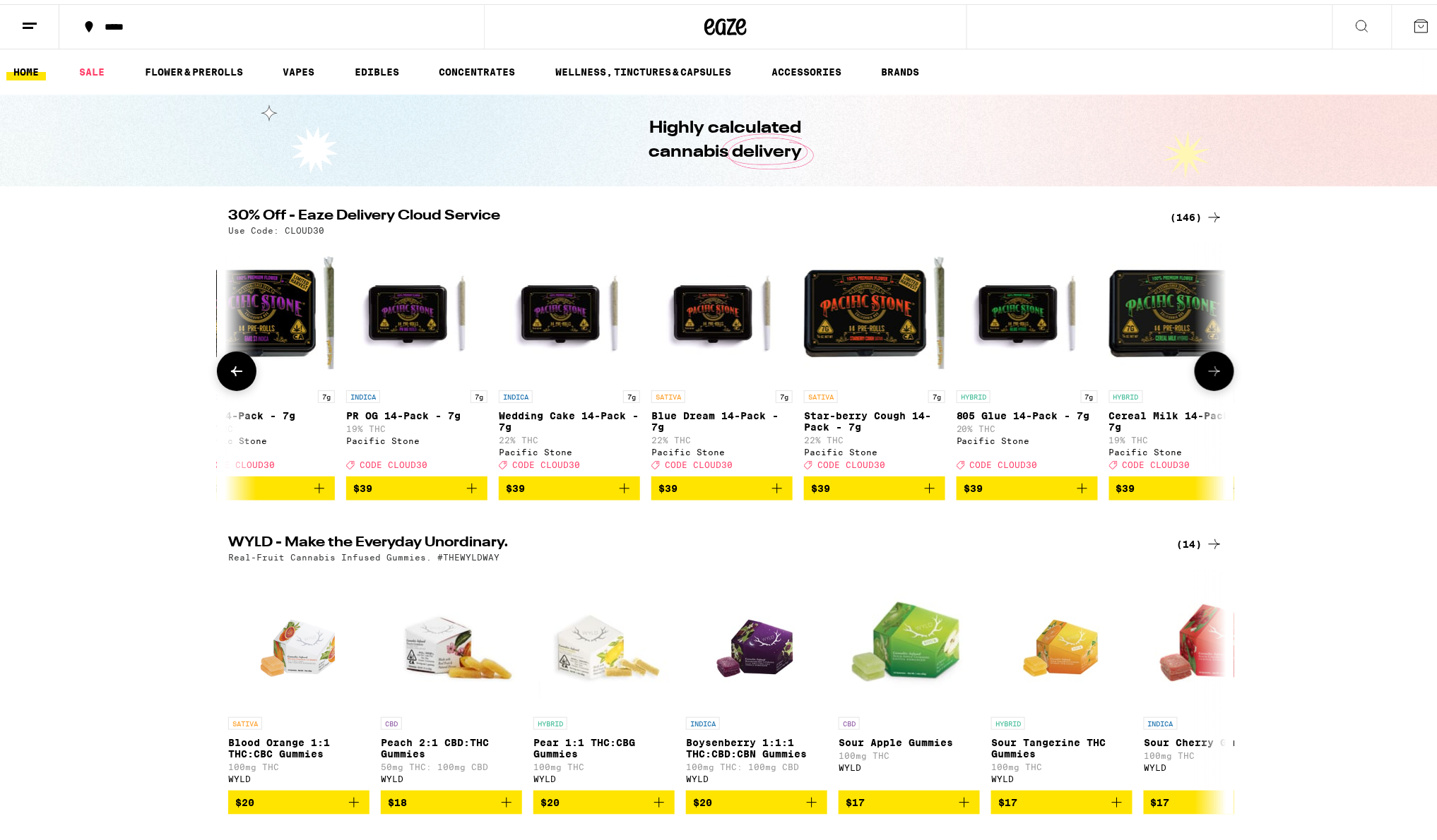
scroll to position [0, 17593]
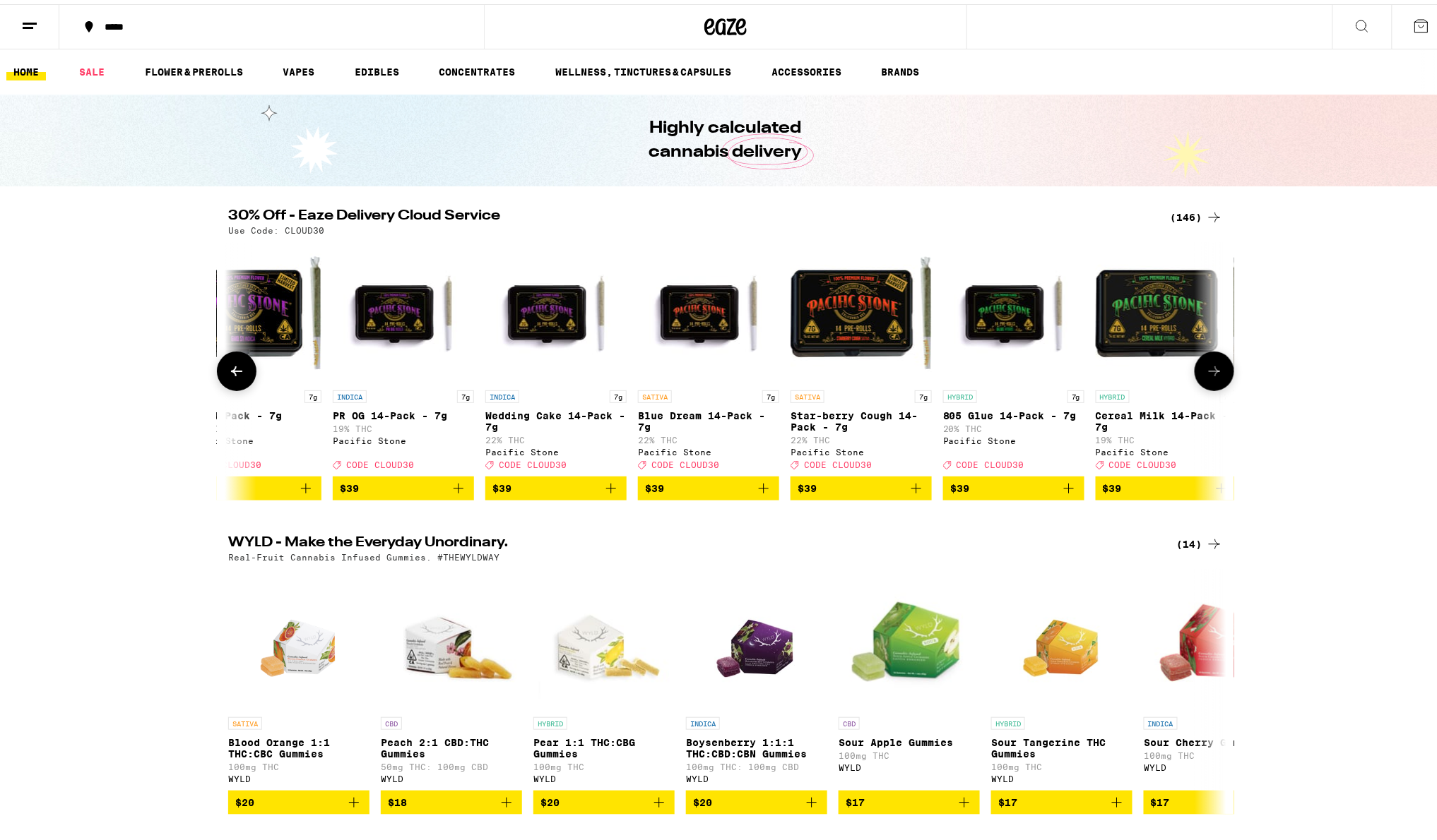
click at [1205, 366] on icon at bounding box center [1213, 366] width 17 height 17
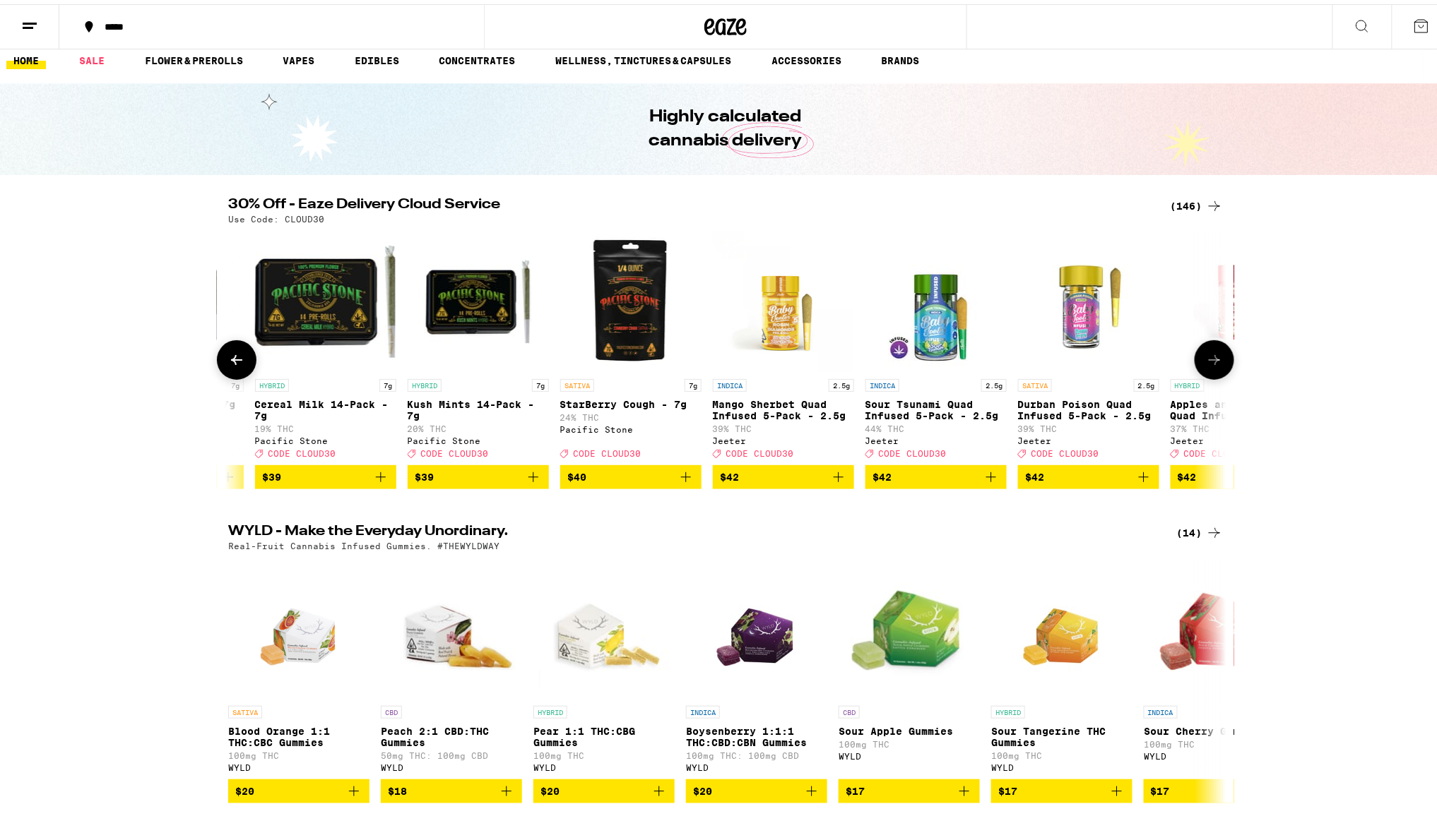
scroll to position [18, 0]
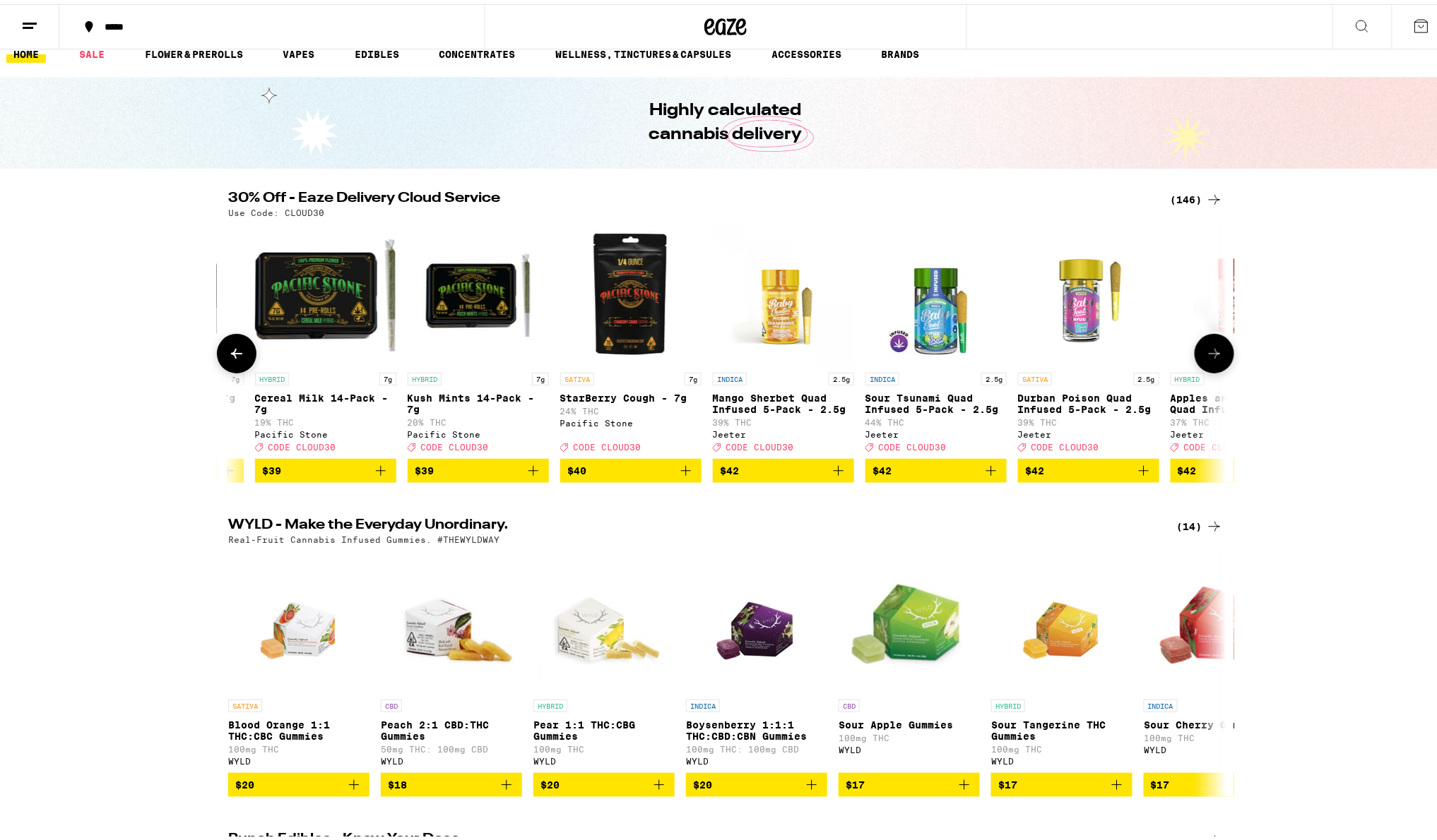
click at [1205, 367] on button at bounding box center [1213, 349] width 40 height 40
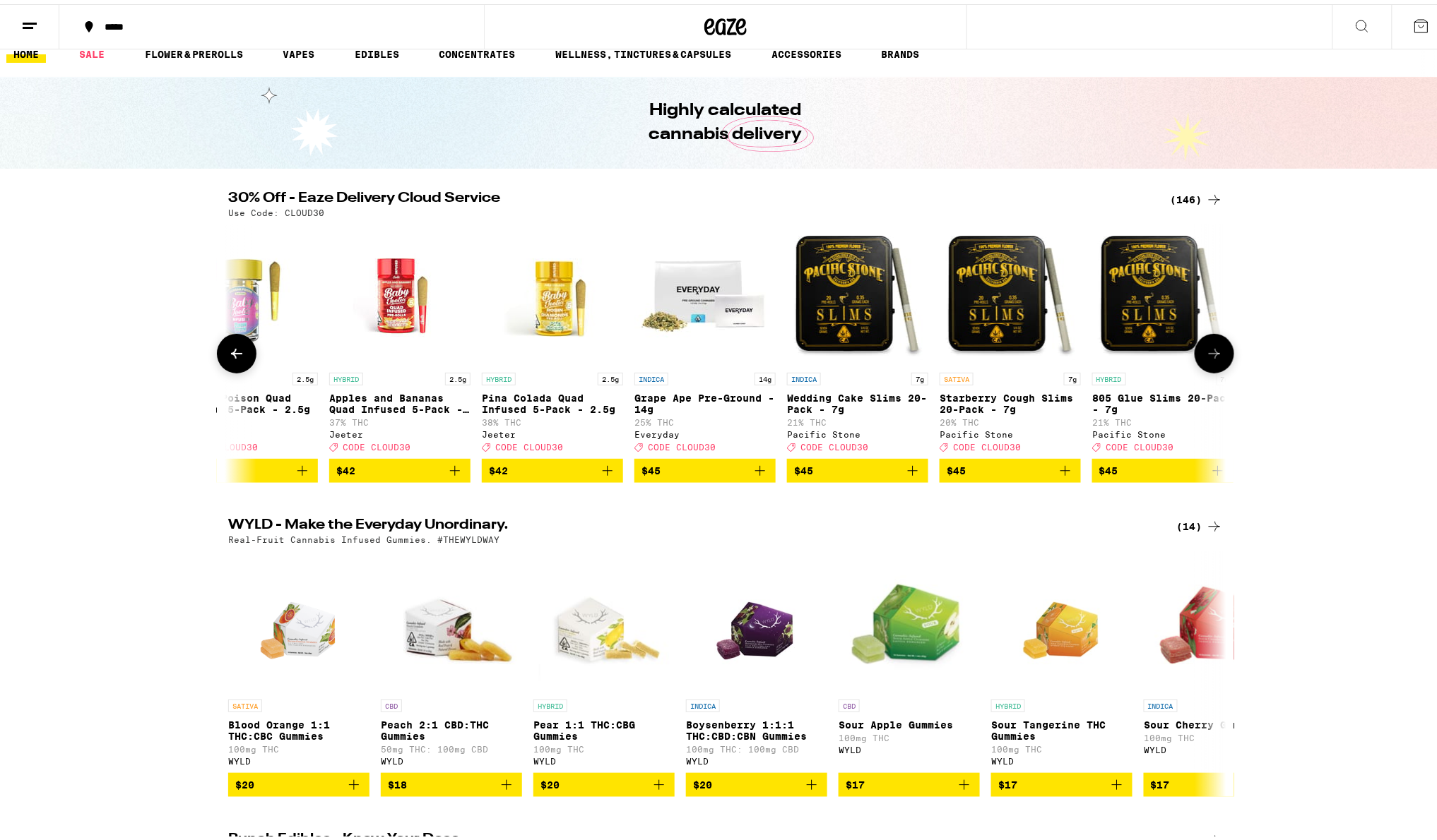
click at [1205, 367] on button at bounding box center [1213, 349] width 40 height 40
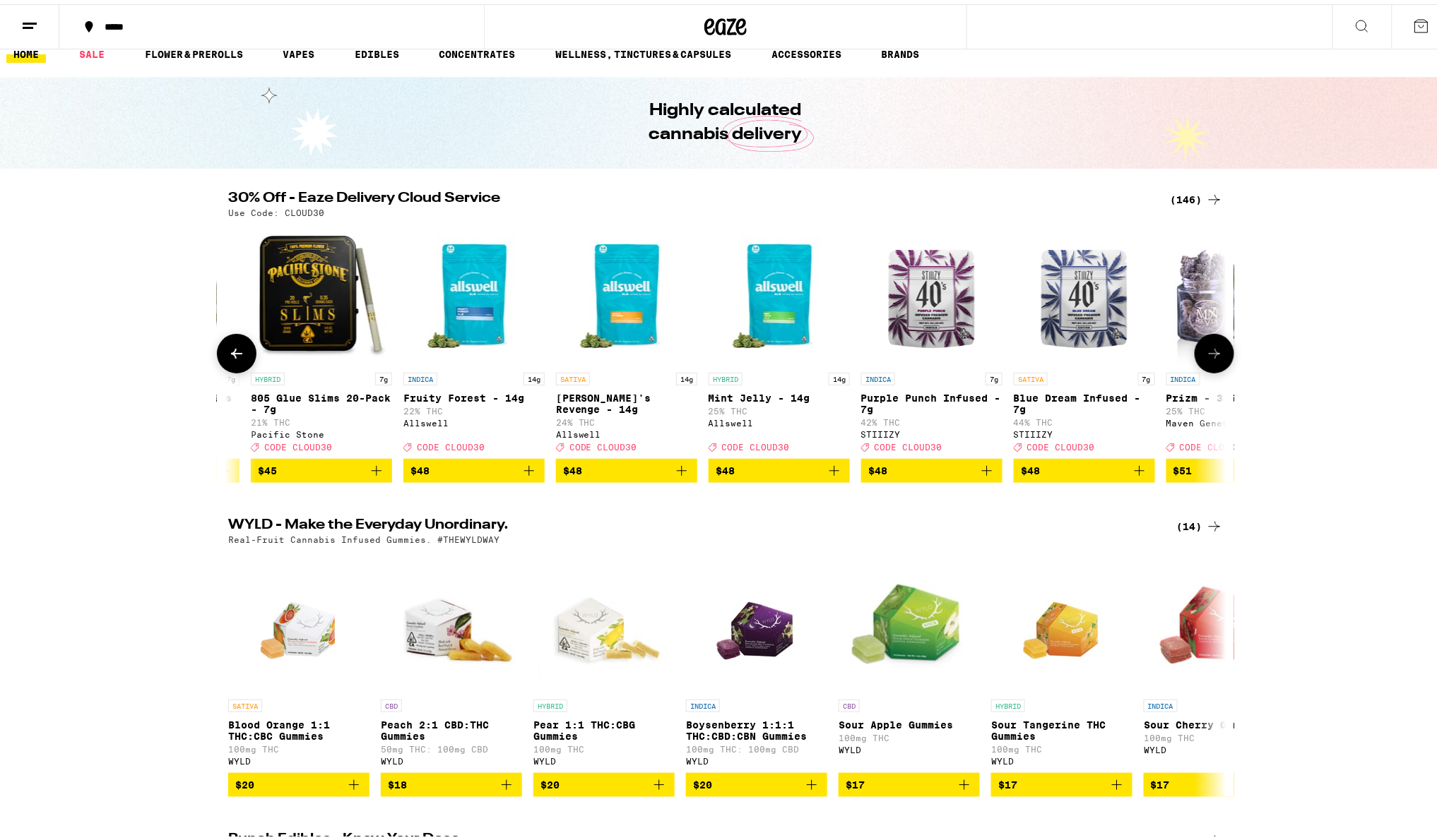
click at [1205, 367] on button at bounding box center [1213, 349] width 40 height 40
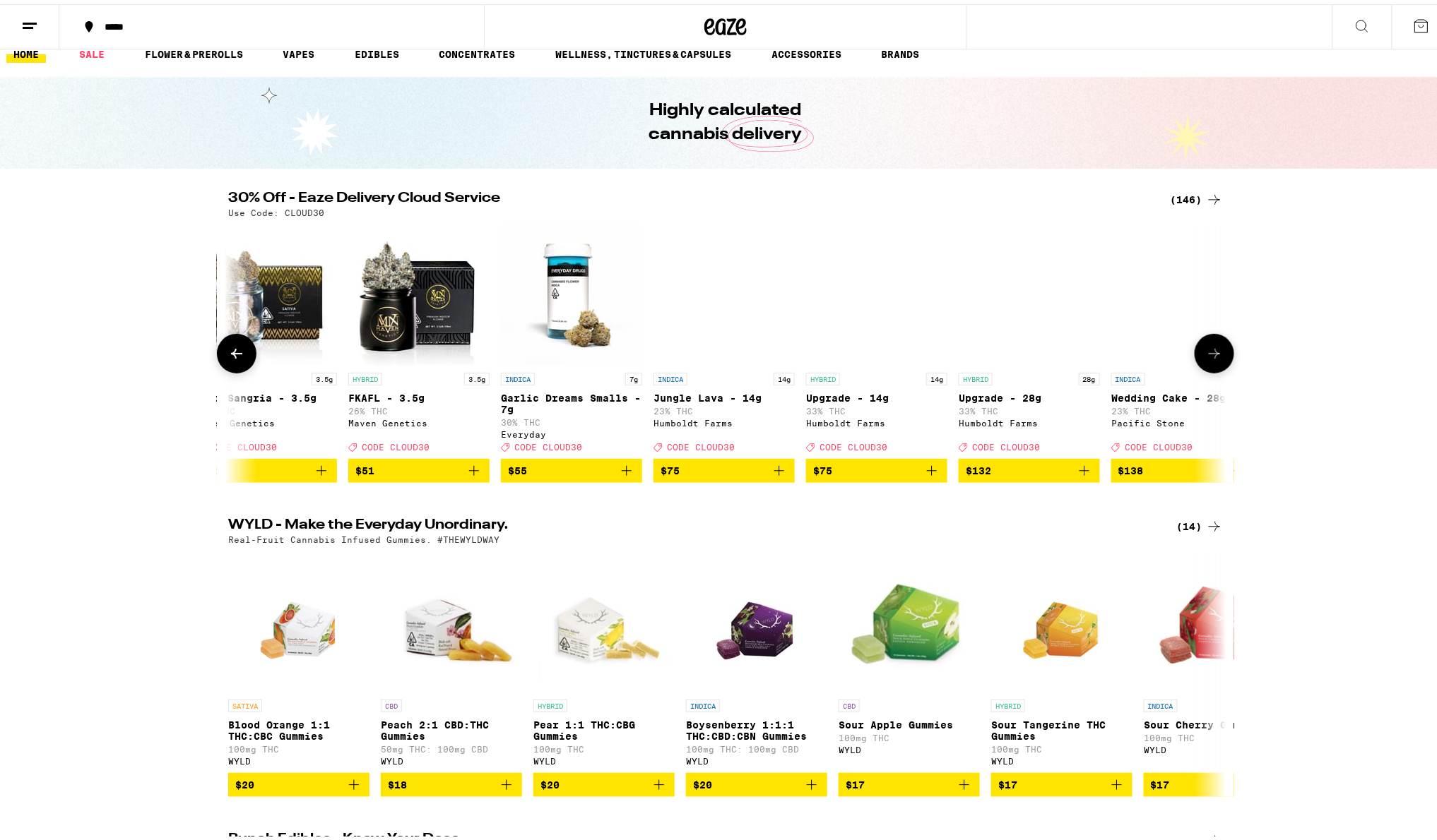
click at [1205, 367] on button at bounding box center [1213, 349] width 40 height 40
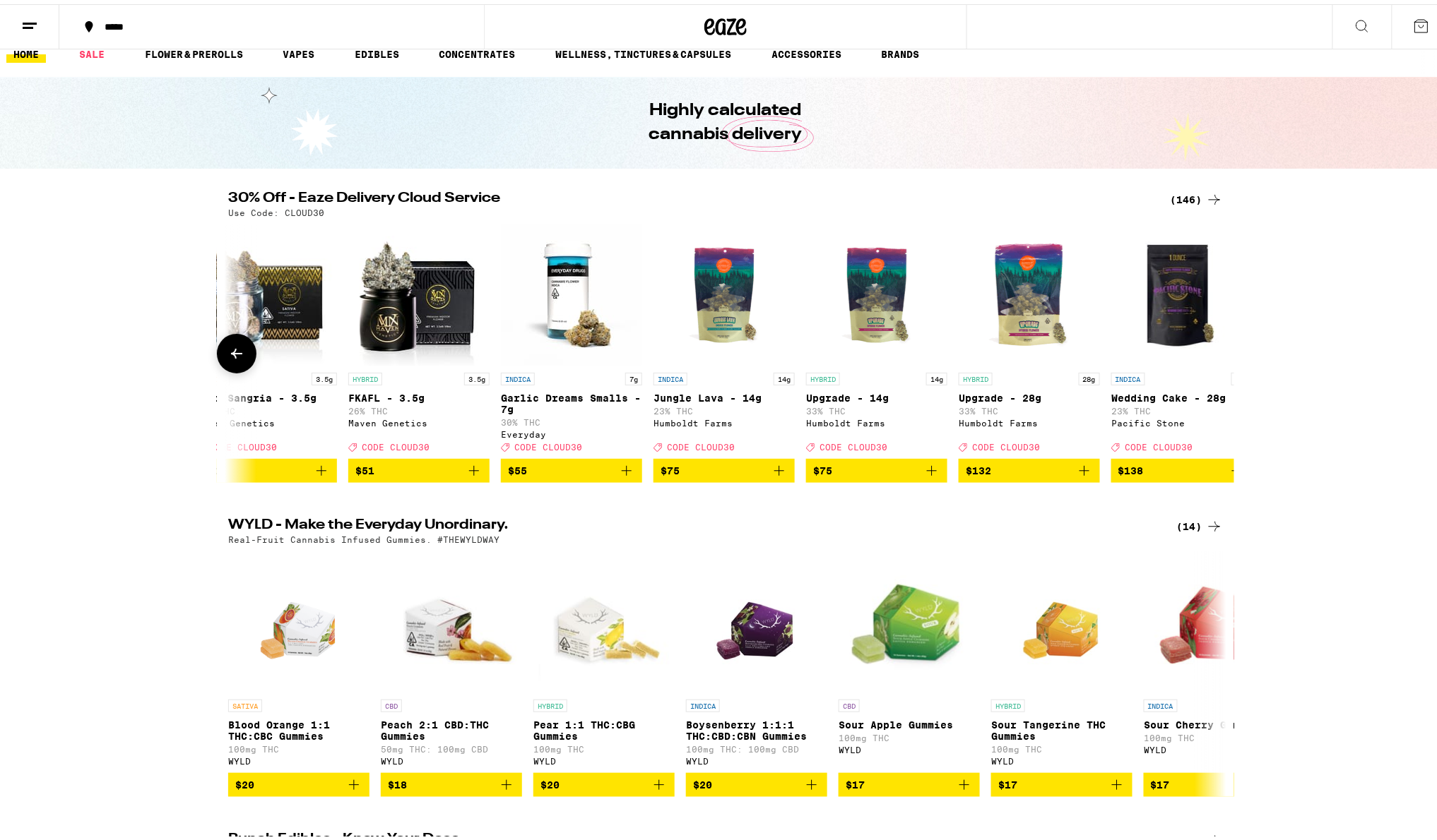
scroll to position [0, 21279]
